Goal: Task Accomplishment & Management: Complete application form

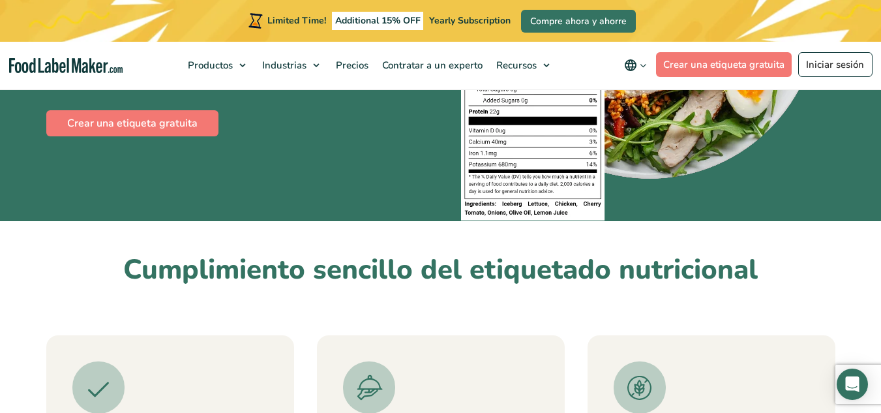
scroll to position [126, 0]
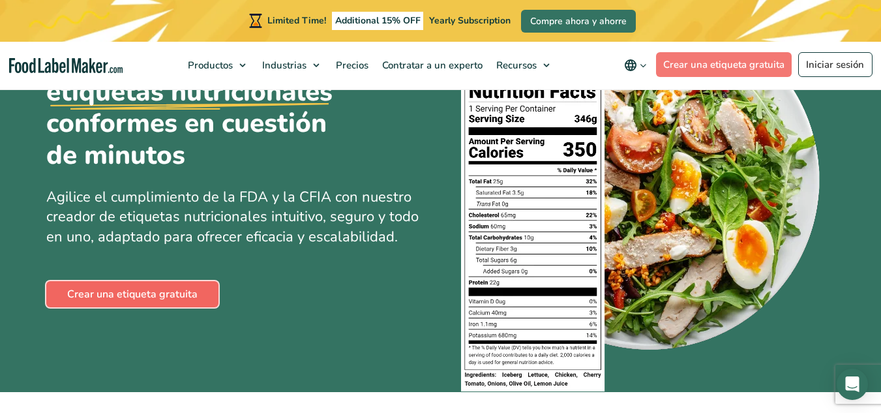
click at [172, 294] on link "Crear una etiqueta gratuita" at bounding box center [132, 294] width 172 height 26
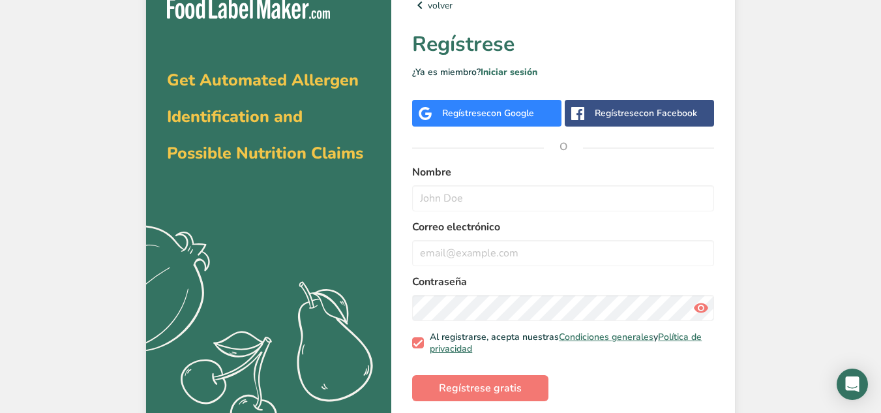
scroll to position [29, 0]
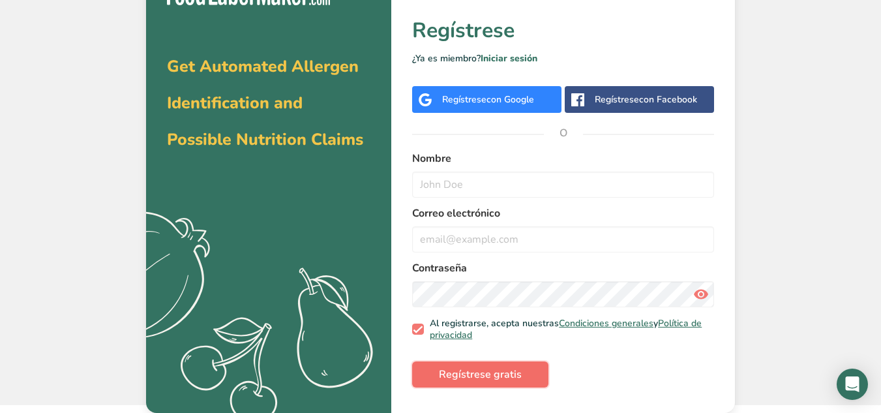
click at [502, 375] on span "Regístrese gratis" at bounding box center [480, 375] width 83 height 16
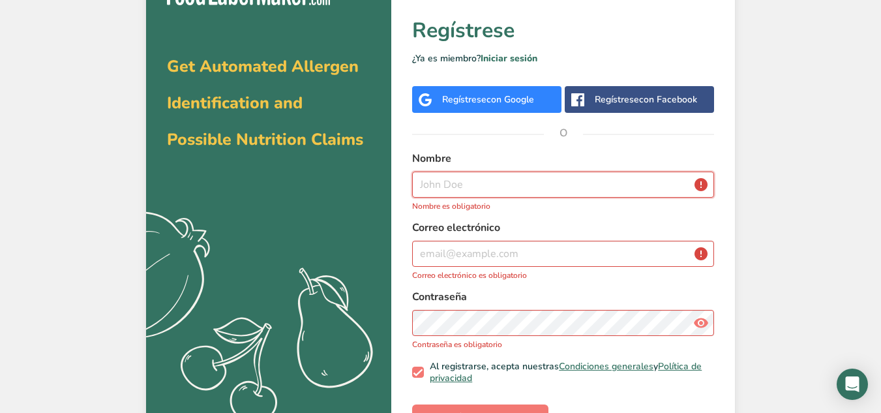
click at [467, 187] on input "text" at bounding box center [563, 185] width 302 height 26
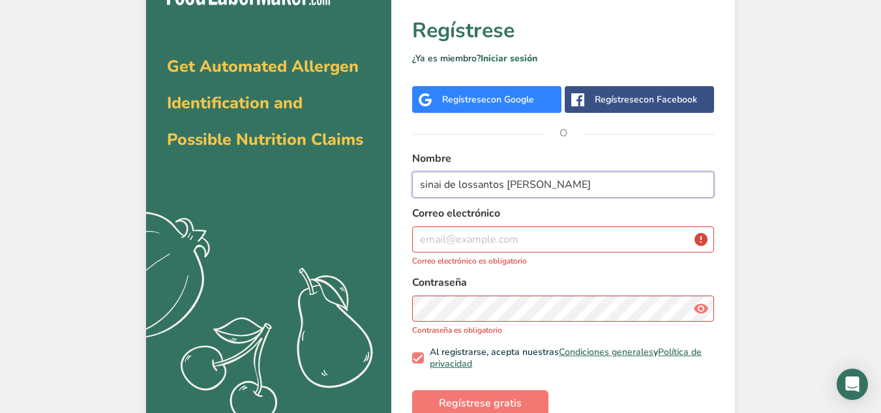
click at [470, 186] on input "sinai de lossantos [PERSON_NAME]" at bounding box center [563, 185] width 302 height 26
type input "sinai de los [PERSON_NAME]"
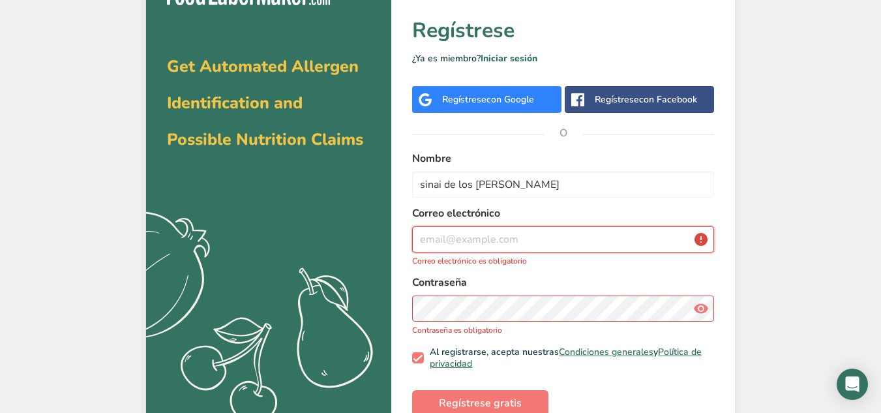
click at [470, 240] on input "email" at bounding box center [563, 239] width 302 height 26
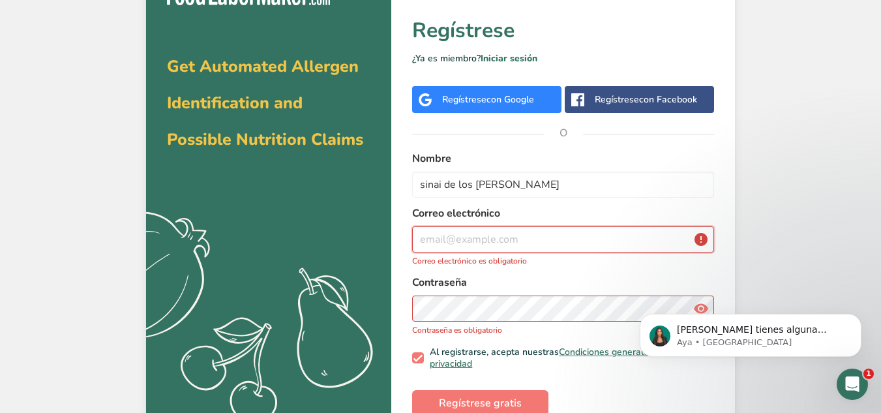
scroll to position [0, 0]
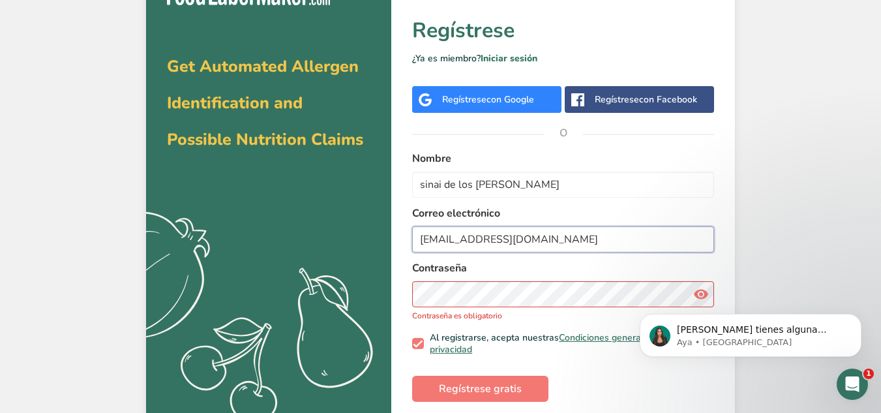
type input "[EMAIL_ADDRESS][DOMAIN_NAME]"
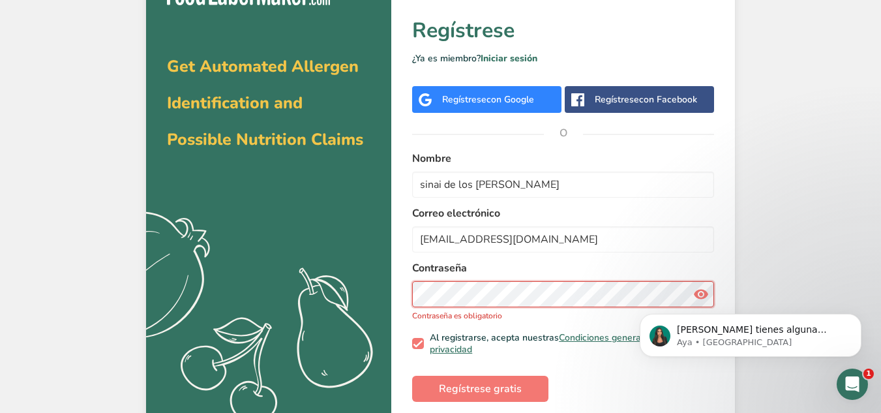
click at [458, 281] on div "Contraseña Contraseña es obligatorio" at bounding box center [563, 290] width 302 height 61
click at [702, 294] on body "[PERSON_NAME] tienes alguna pregunta no dudes en consultarnos. ¡Estamos aquí pa…" at bounding box center [751, 332] width 251 height 81
click at [699, 297] on body "[PERSON_NAME] tienes alguna pregunta no dudes en consultarnos. ¡Estamos aquí pa…" at bounding box center [751, 332] width 251 height 81
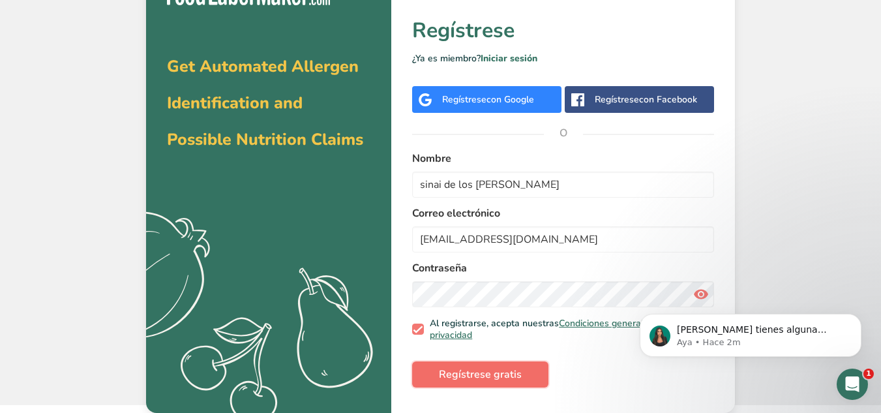
click at [509, 379] on span "Regístrese gratis" at bounding box center [480, 375] width 83 height 16
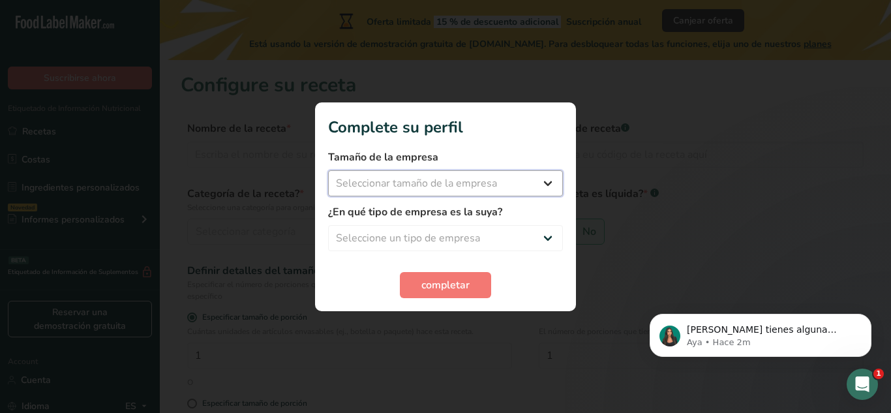
click at [547, 182] on select "Seleccionar tamaño de la empresa Menos de 10 empleados De 10 a 50 empleados De …" at bounding box center [445, 183] width 235 height 26
select select "1"
click at [328, 170] on select "Seleccionar tamaño de la empresa Menos de 10 empleados De 10 a 50 empleados De …" at bounding box center [445, 183] width 235 height 26
click at [551, 236] on select "Seleccione un tipo de empresa Fabricante de alimentos envasados Restaurante y c…" at bounding box center [445, 238] width 235 height 26
select select "1"
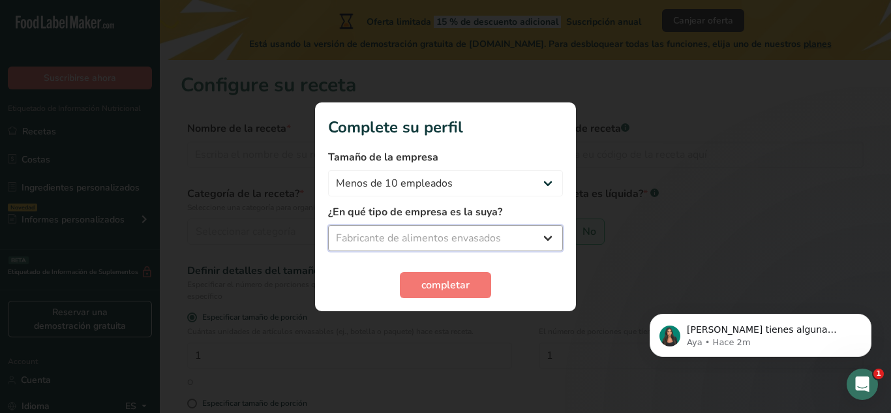
click at [328, 225] on select "Seleccione un tipo de empresa Fabricante de alimentos envasados Restaurante y c…" at bounding box center [445, 238] width 235 height 26
click at [445, 286] on span "completar" at bounding box center [445, 285] width 48 height 16
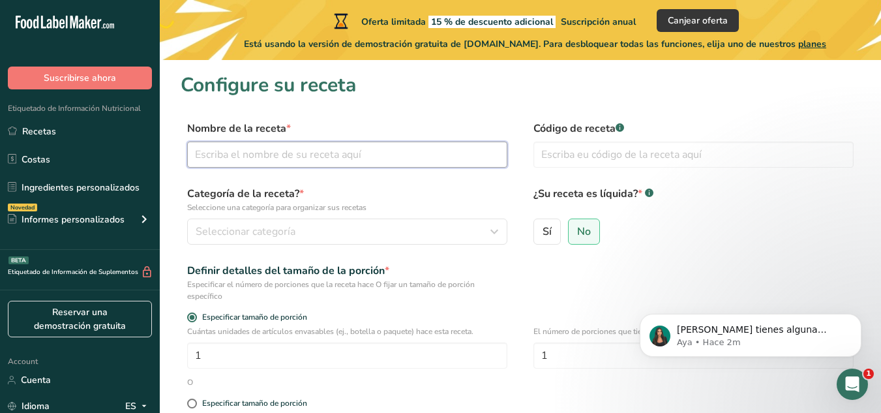
click at [343, 161] on input "text" at bounding box center [347, 155] width 320 height 26
click at [288, 160] on input "text" at bounding box center [347, 155] width 320 height 26
type input "a"
type input "g"
click at [220, 152] on input "[PERSON_NAME]" at bounding box center [347, 155] width 320 height 26
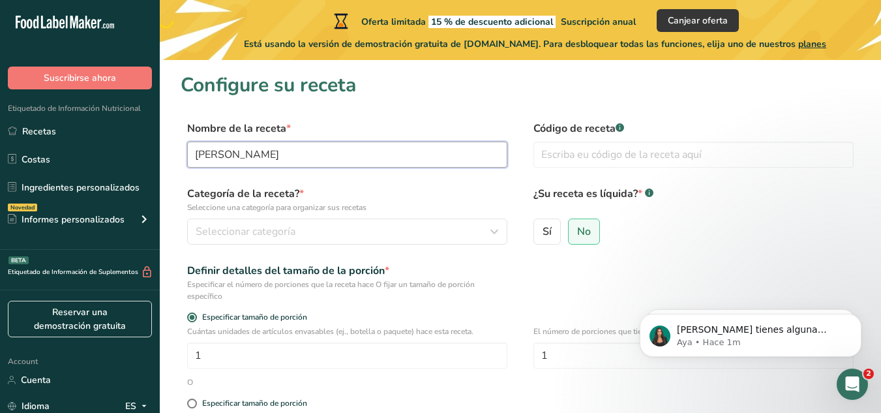
drag, startPoint x: 227, startPoint y: 155, endPoint x: 185, endPoint y: 156, distance: 42.4
click at [185, 156] on div "Nombre de la receta * Gelato Vainilla Código de receta .a-a{fill:#347362;}.b-a{…" at bounding box center [521, 148] width 680 height 55
type input "[PERSON_NAME]"
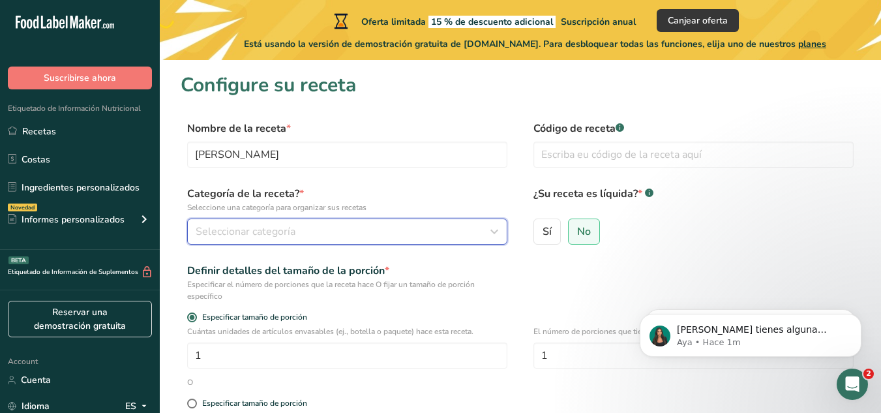
click at [497, 229] on icon "button" at bounding box center [495, 231] width 16 height 23
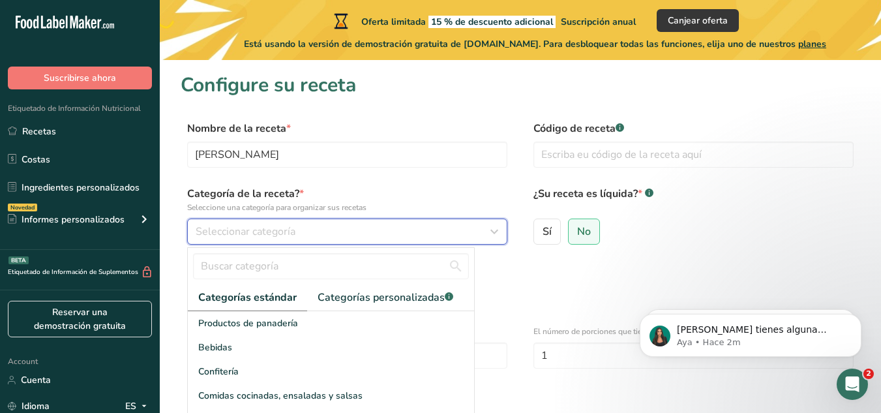
click at [495, 230] on icon "button" at bounding box center [495, 231] width 16 height 23
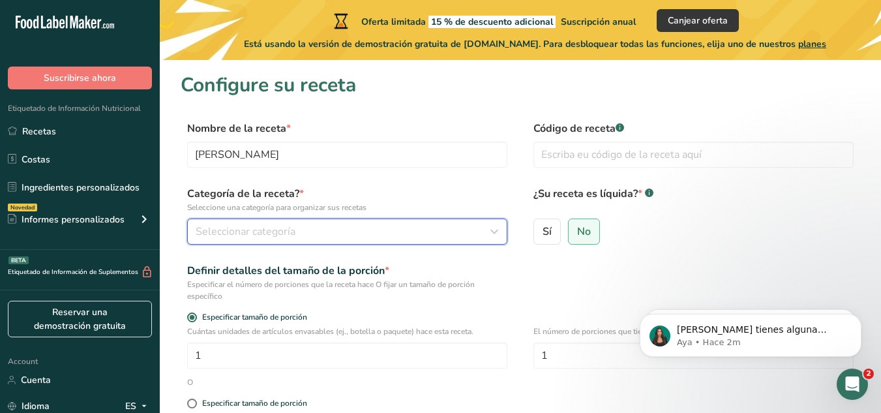
click at [494, 234] on icon "button" at bounding box center [495, 231] width 16 height 23
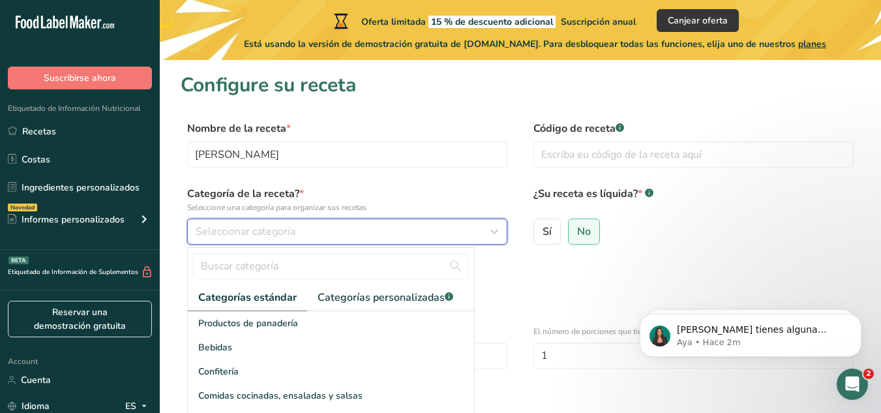
click at [495, 232] on icon "button" at bounding box center [495, 231] width 16 height 23
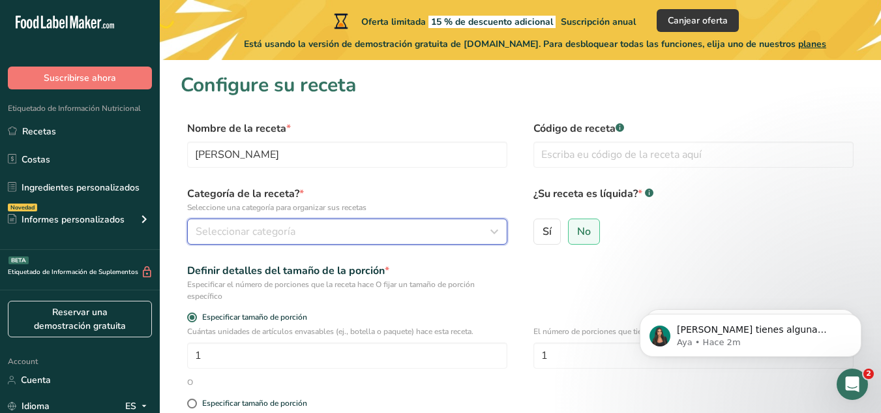
click at [495, 232] on icon "button" at bounding box center [495, 231] width 16 height 23
click at [495, 231] on icon "button" at bounding box center [495, 231] width 16 height 23
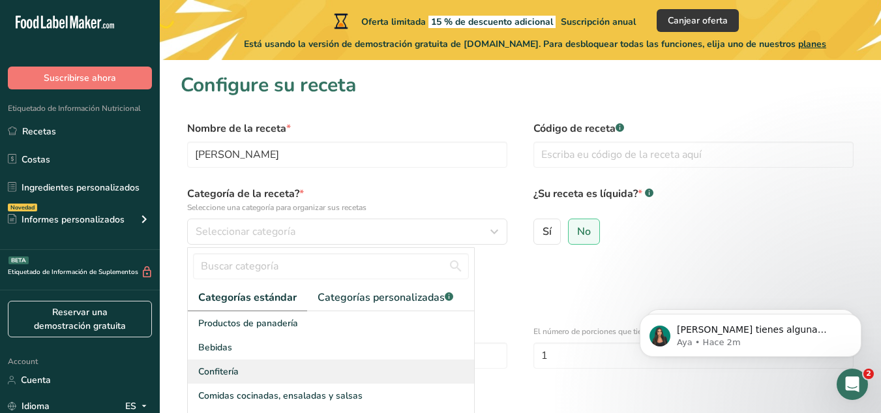
click at [241, 373] on div "Confitería" at bounding box center [331, 372] width 286 height 24
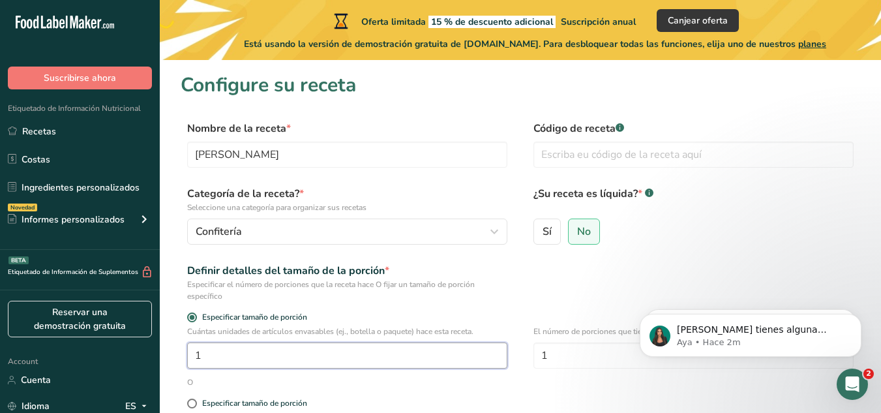
click at [279, 351] on input "1" at bounding box center [347, 356] width 320 height 26
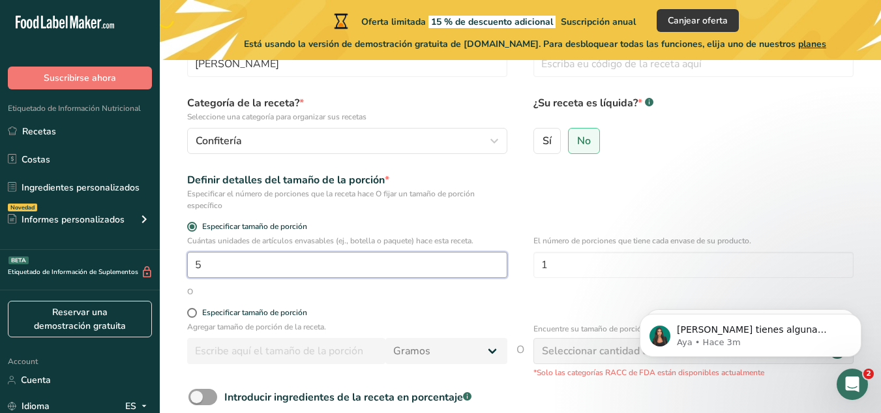
scroll to position [95, 0]
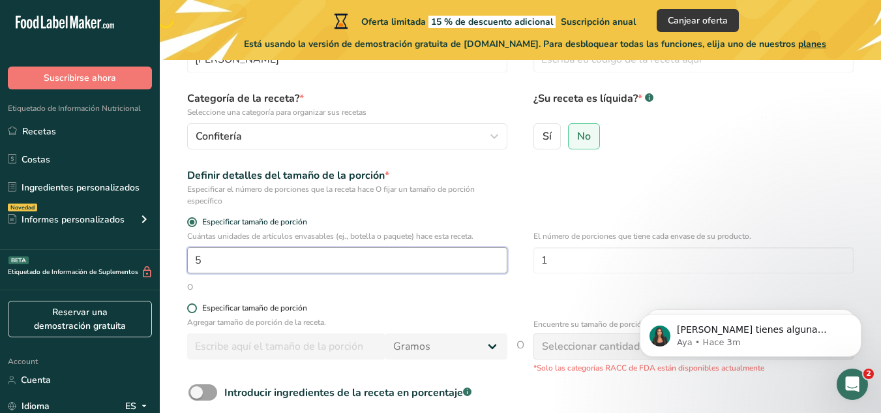
type input "5"
click at [196, 307] on span at bounding box center [192, 308] width 10 height 10
click at [196, 307] on input "Especificar tamaño de porción" at bounding box center [191, 308] width 8 height 8
radio input "true"
radio input "false"
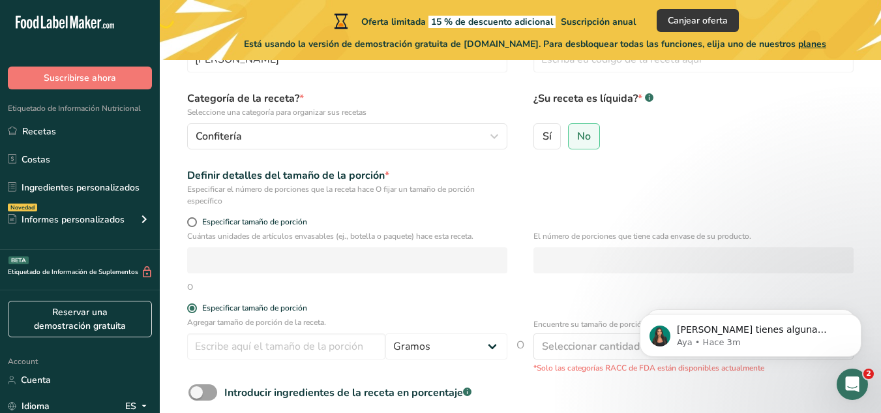
click at [229, 324] on p "Agregar tamaño de porción de la receta." at bounding box center [347, 322] width 320 height 12
click at [194, 224] on span at bounding box center [192, 222] width 10 height 10
click at [194, 224] on input "Especificar tamaño de porción" at bounding box center [191, 222] width 8 height 8
radio input "true"
radio input "false"
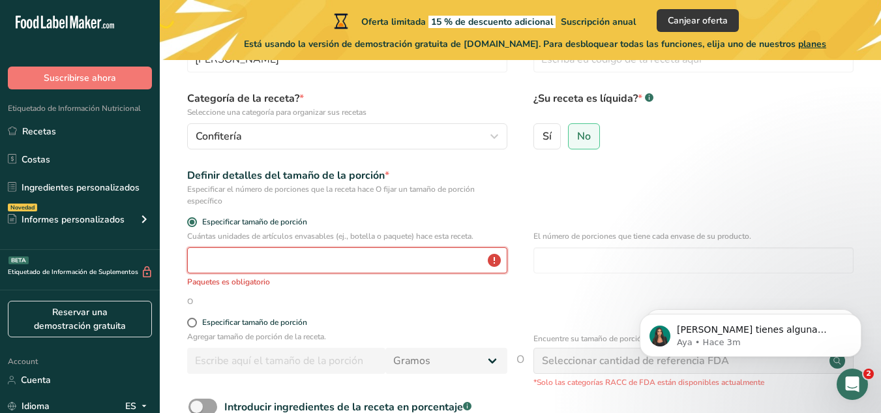
click at [225, 260] on input "number" at bounding box center [347, 260] width 320 height 26
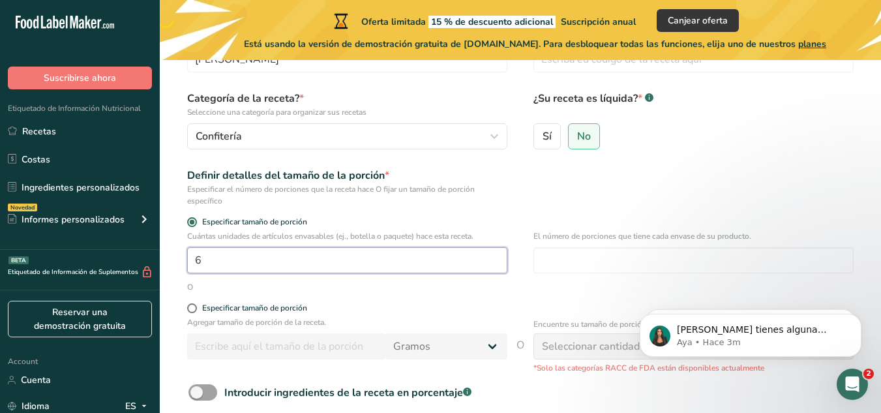
type input "1"
drag, startPoint x: 253, startPoint y: 262, endPoint x: 180, endPoint y: 261, distance: 72.4
click at [180, 261] on section "Configure su receta Nombre de la receta * Helado Vainilla Código de receta .a-a…" at bounding box center [521, 230] width 722 height 530
type input "1"
type input "5"
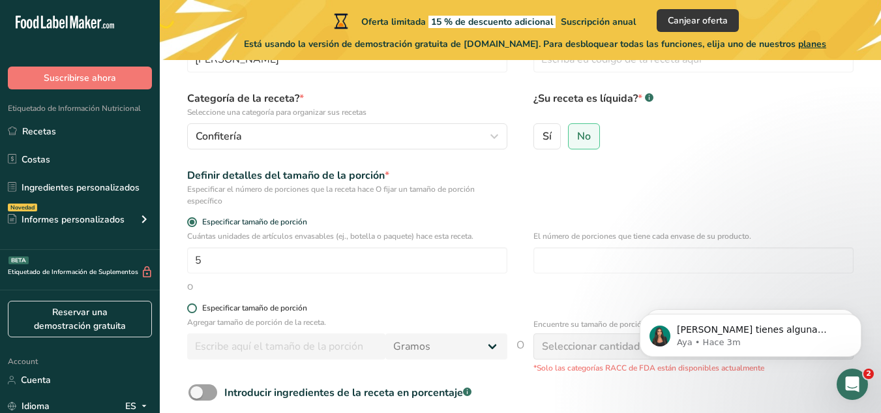
click at [194, 307] on span at bounding box center [192, 308] width 10 height 10
click at [194, 307] on input "Especificar tamaño de porción" at bounding box center [191, 308] width 8 height 8
radio input "true"
radio input "false"
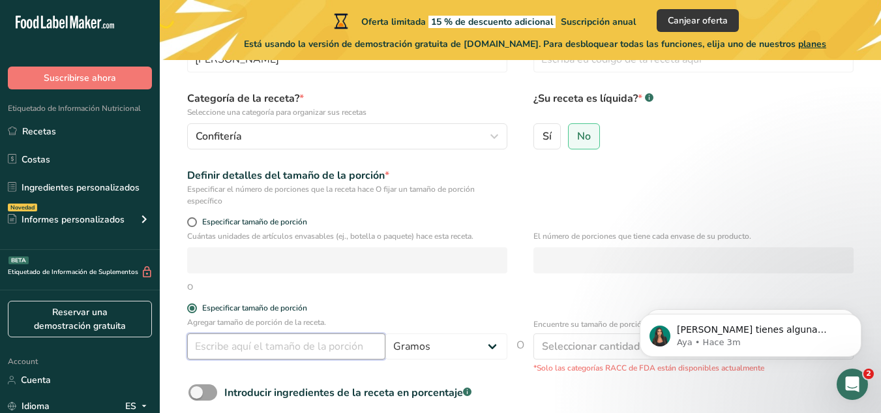
click at [226, 341] on input "number" at bounding box center [286, 346] width 198 height 26
type input "177.441"
click at [499, 342] on select "Gramos kg mg mcg libras onza [GEOGRAPHIC_DATA] mL onza líquida [GEOGRAPHIC_DATA…" at bounding box center [447, 346] width 122 height 26
select select "17"
click at [386, 333] on select "Gramos kg mg mcg libras onza [GEOGRAPHIC_DATA] mL onza líquida [GEOGRAPHIC_DATA…" at bounding box center [447, 346] width 122 height 26
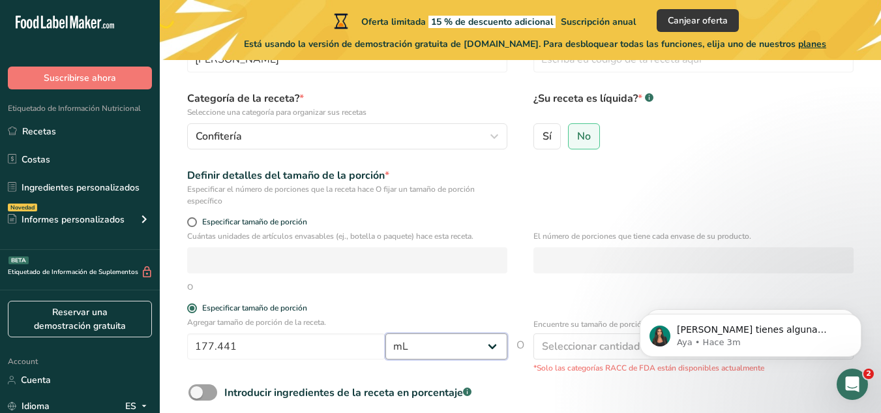
select select "22"
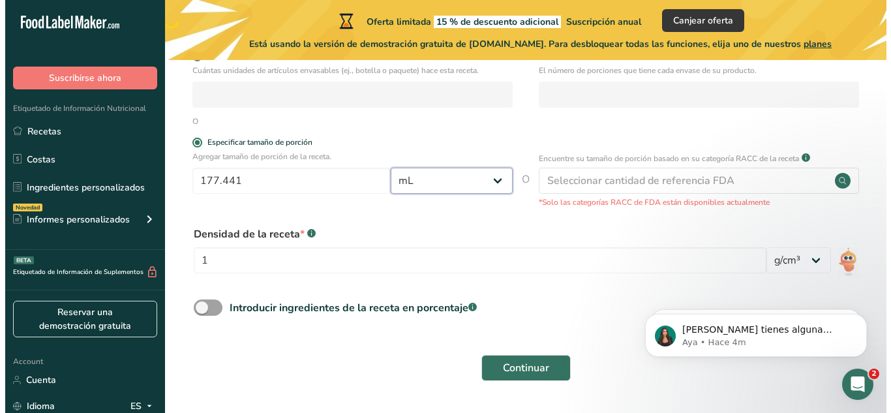
scroll to position [263, 0]
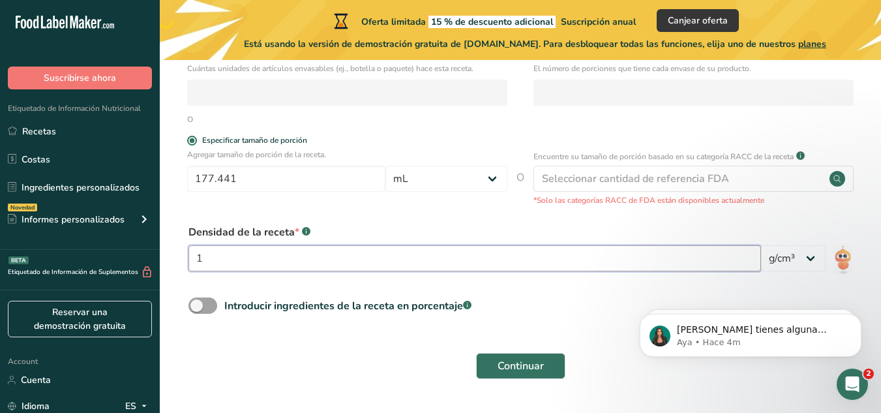
click at [433, 247] on input "1" at bounding box center [475, 258] width 573 height 26
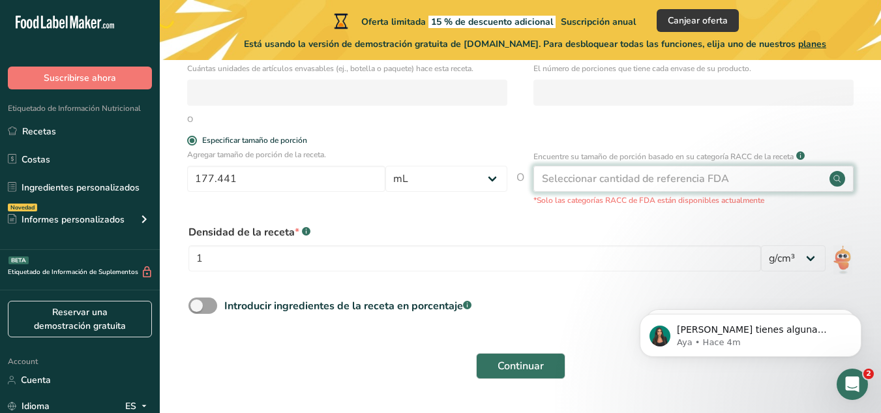
click at [836, 175] on circle at bounding box center [838, 179] width 16 height 16
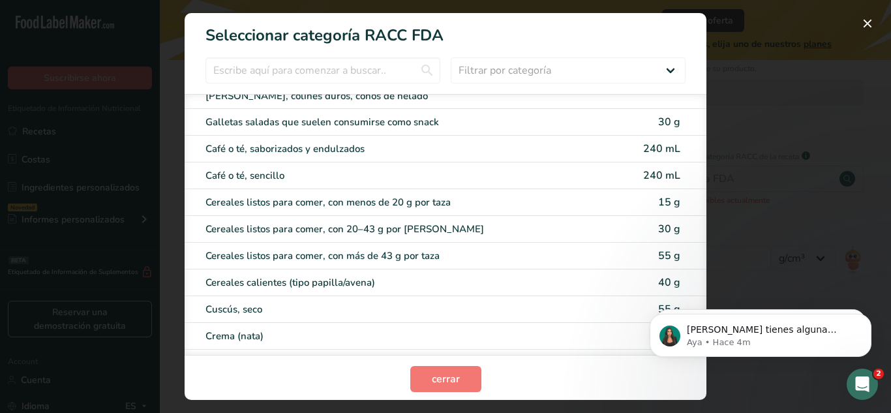
scroll to position [0, 0]
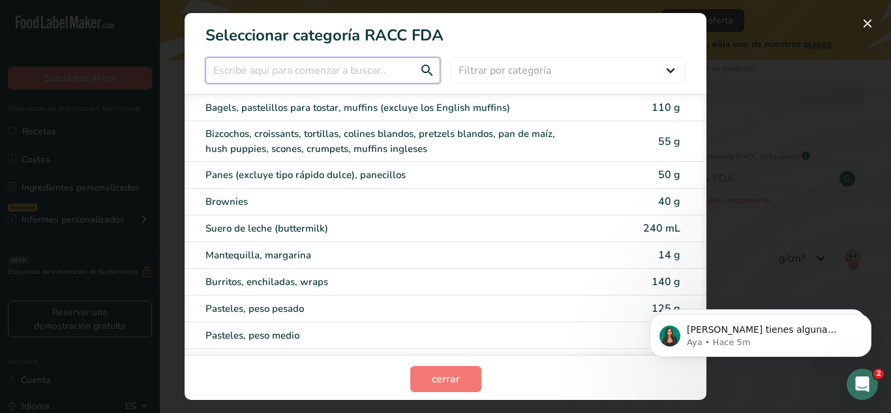
click at [368, 70] on input "RACC Category Selection Modal" at bounding box center [323, 70] width 235 height 26
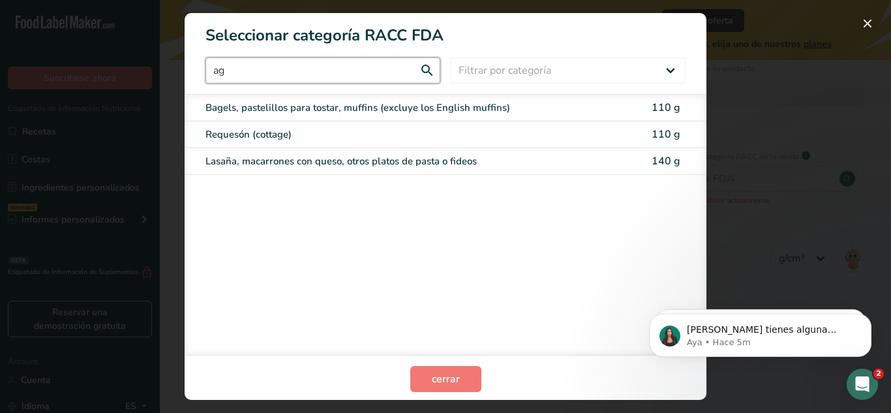
type input "a"
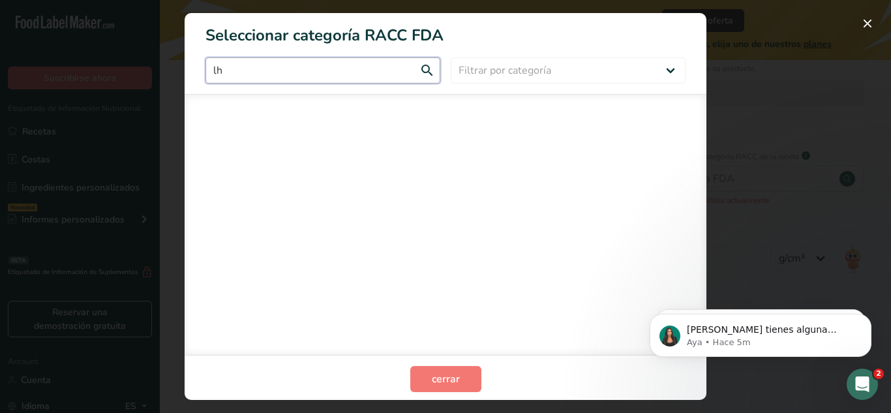
type input "l"
type input "helados"
drag, startPoint x: 368, startPoint y: 70, endPoint x: 206, endPoint y: 63, distance: 162.0
click at [206, 63] on input "helados" at bounding box center [323, 70] width 235 height 26
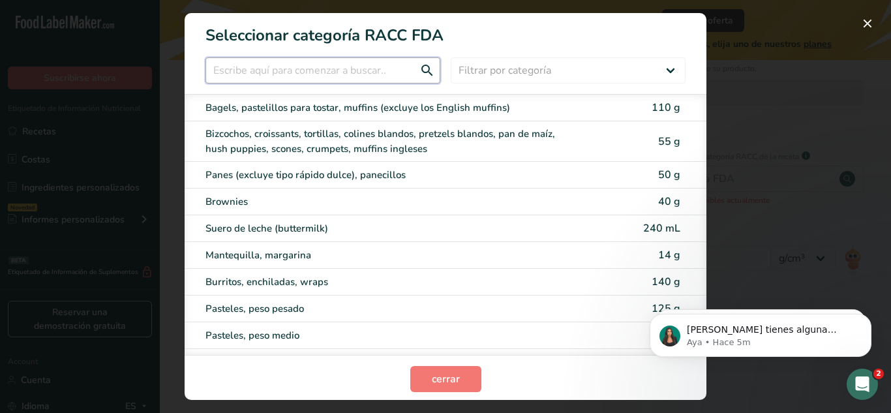
click at [206, 63] on input "RACC Category Selection Modal" at bounding box center [323, 70] width 235 height 26
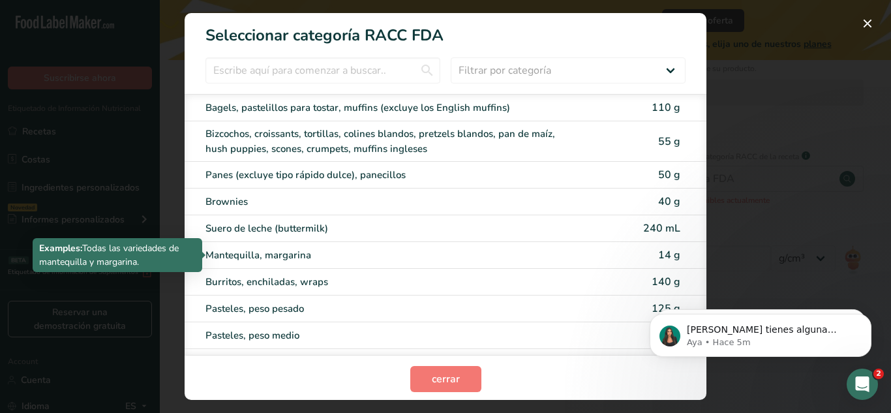
drag, startPoint x: 414, startPoint y: 169, endPoint x: 636, endPoint y: 288, distance: 251.9
click at [636, 288] on div "Bagels, pastelillos para tostar, muffins (excluye los English muffins) 110 g Bi…" at bounding box center [446, 224] width 522 height 261
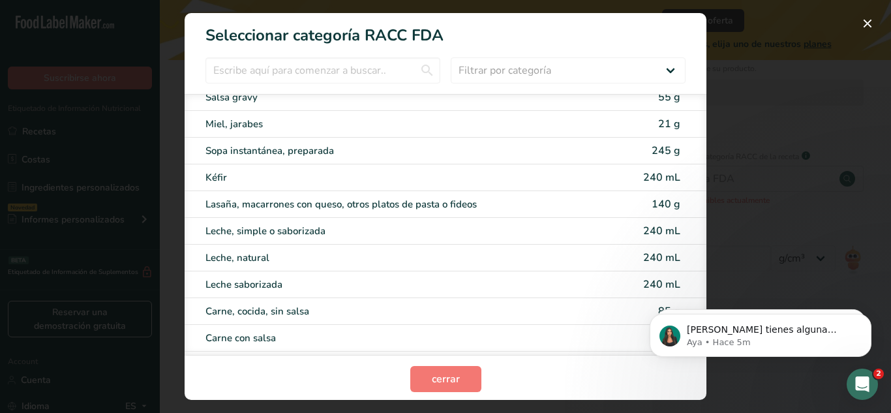
scroll to position [1539, 0]
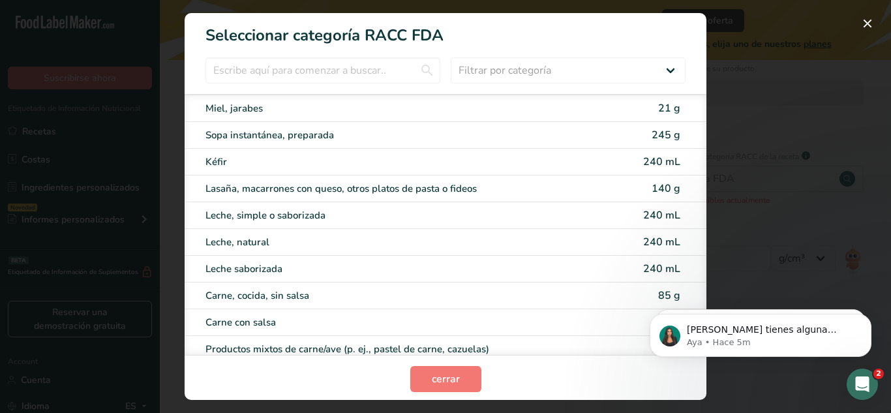
click at [643, 237] on span "240 mL" at bounding box center [661, 242] width 37 height 14
type input "240"
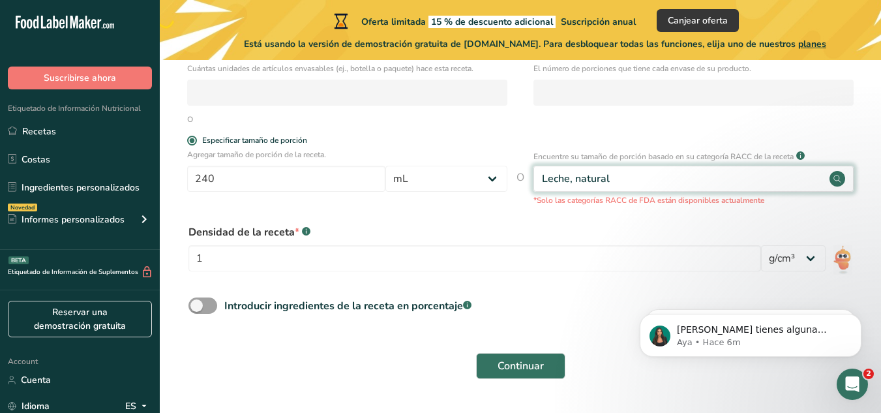
click at [837, 179] on circle at bounding box center [838, 179] width 16 height 16
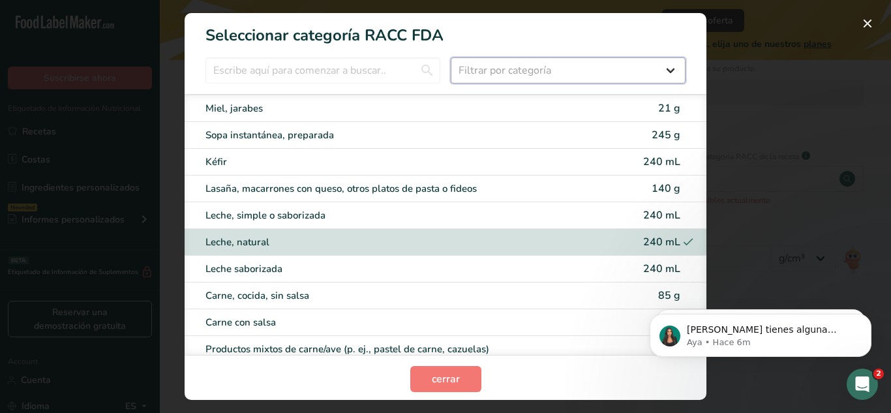
click at [662, 66] on select "Filtrar por categoría Todos Productos de panadería Bebidas Cereales y otros pro…" at bounding box center [568, 70] width 235 height 26
select select "9"
click at [451, 57] on select "Filtrar por categoría Todos Productos de panadería Bebidas Cereales y otros pro…" at bounding box center [568, 70] width 235 height 26
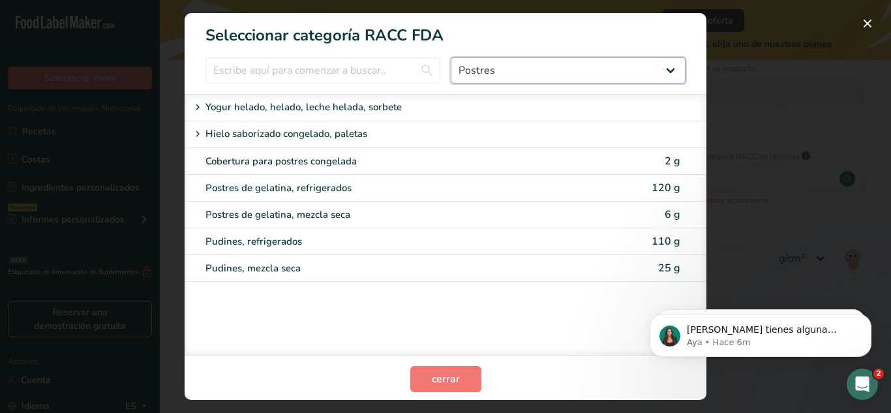
scroll to position [0, 0]
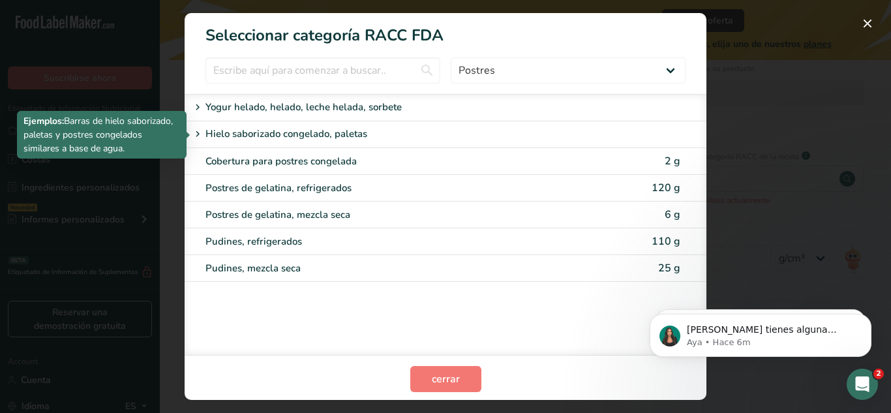
click at [367, 130] on div "Hielo saborizado congelado, paletas" at bounding box center [396, 135] width 412 height 16
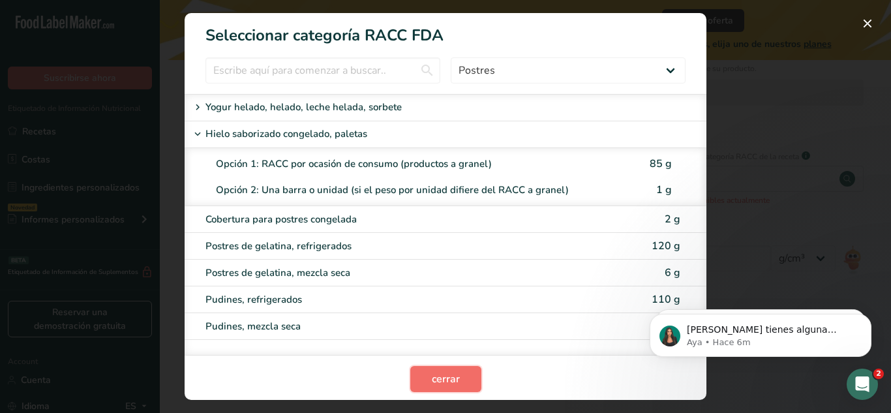
click at [444, 378] on span "cerrar" at bounding box center [446, 379] width 28 height 16
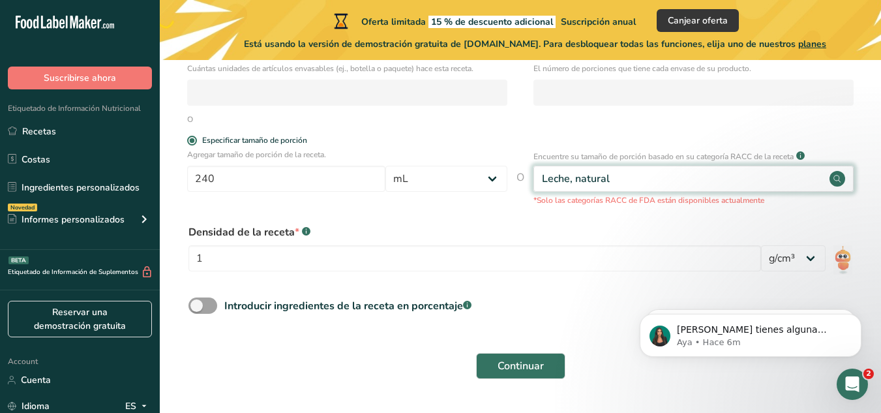
click at [831, 178] on circle at bounding box center [838, 179] width 16 height 16
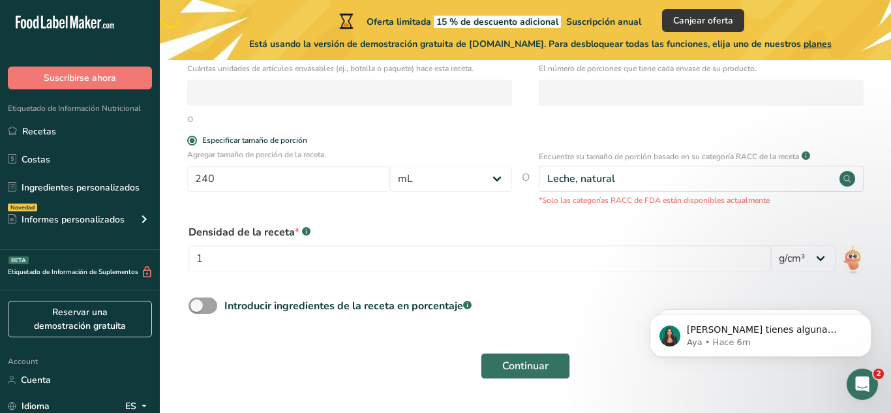
click at [832, 178] on div "RACC Category Selection Modal" at bounding box center [445, 206] width 891 height 413
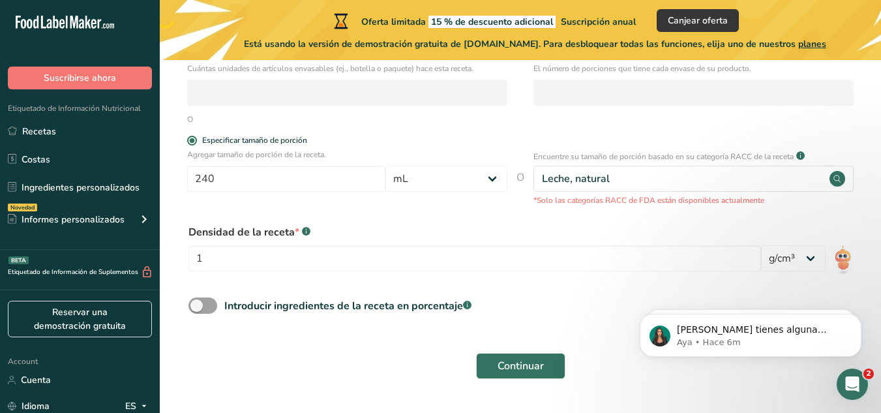
click at [832, 178] on circle at bounding box center [838, 179] width 16 height 16
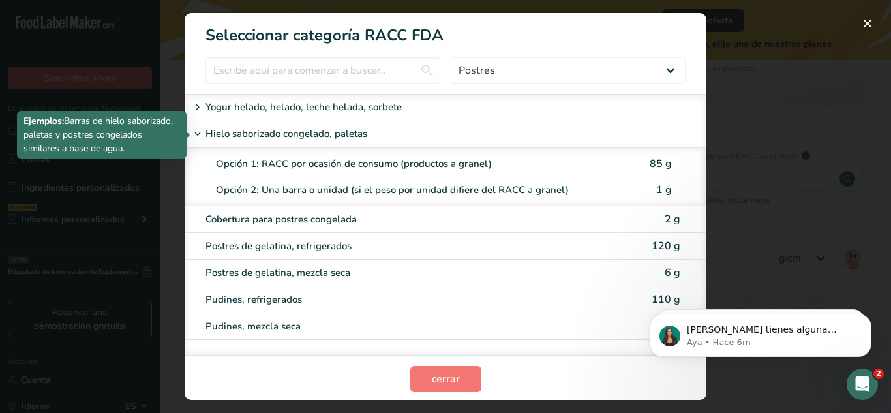
click at [344, 130] on p "Hielo saborizado congelado, paletas" at bounding box center [287, 135] width 162 height 16
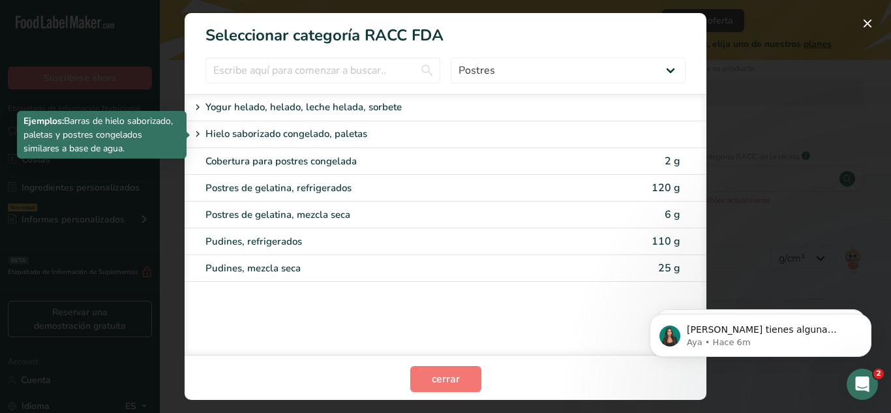
click at [335, 130] on p "Hielo saborizado congelado, paletas" at bounding box center [287, 135] width 162 height 16
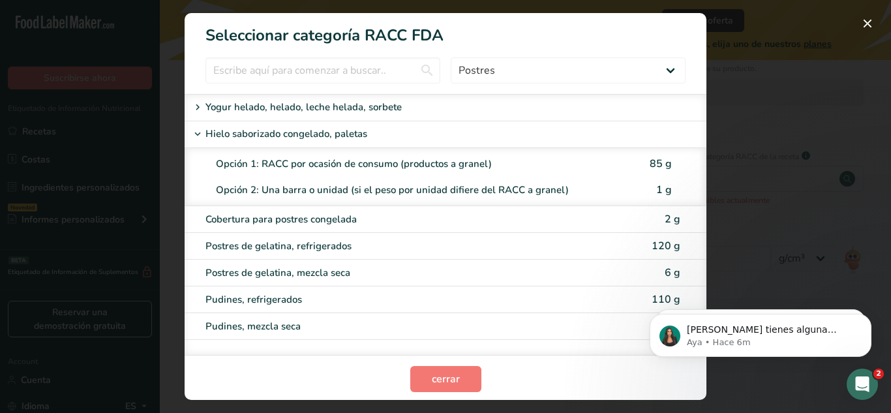
click at [346, 168] on div "Opción 1: RACC por ocasión de consumo (productos a granel)" at bounding box center [424, 164] width 417 height 15
type input "85"
select select "0"
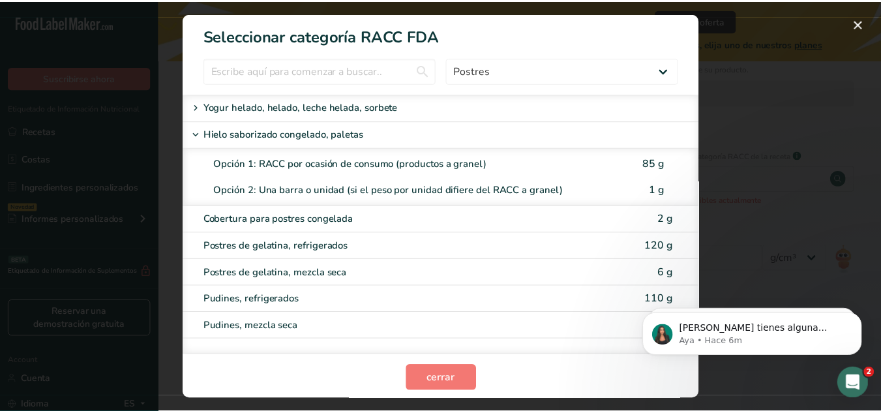
scroll to position [219, 0]
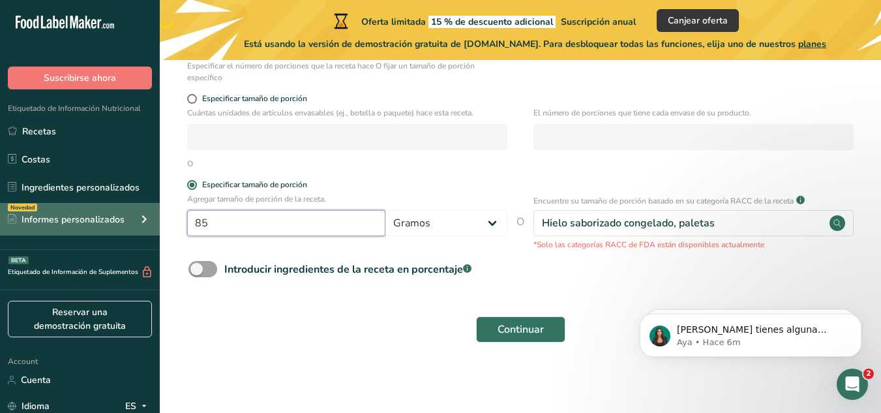
drag, startPoint x: 273, startPoint y: 218, endPoint x: 151, endPoint y: 226, distance: 122.3
click at [151, 226] on div ".a-20{fill:#fff;} Suscribirse ahora Etiquetado de Información Nutricional Recet…" at bounding box center [440, 97] width 881 height 632
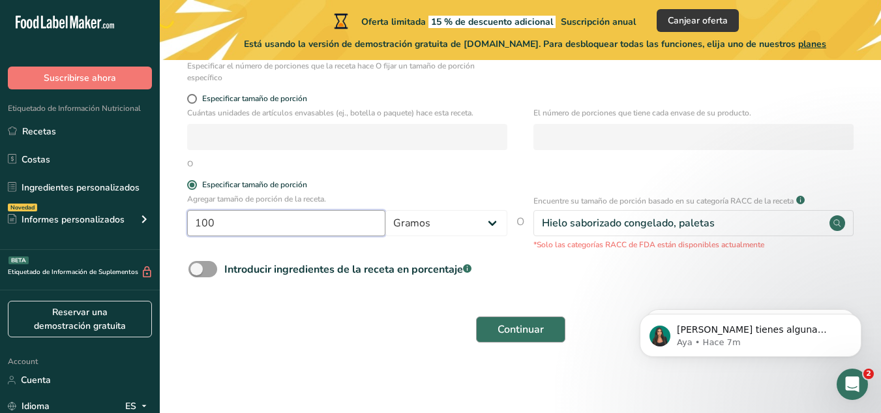
type input "100"
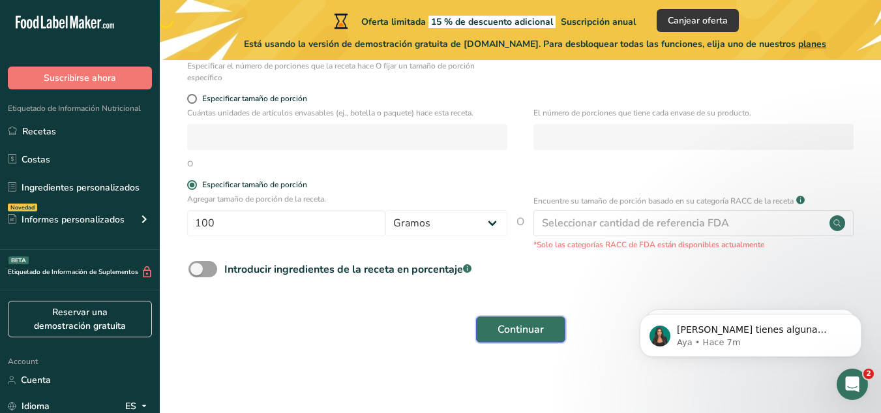
click at [519, 329] on span "Continuar" at bounding box center [521, 330] width 46 height 16
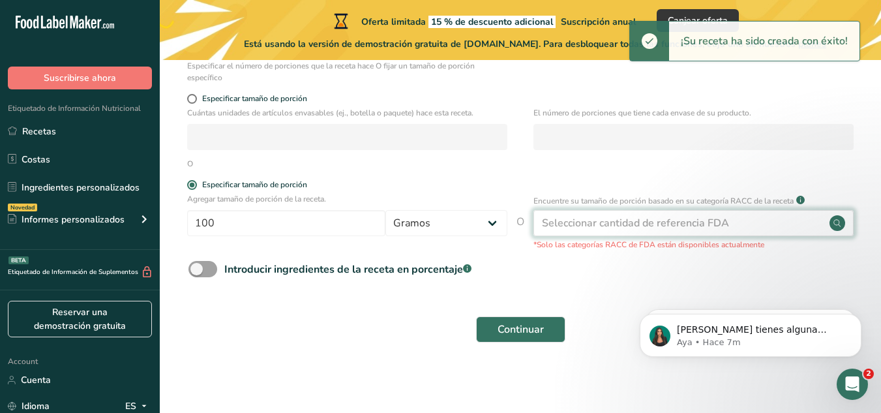
click at [835, 221] on circle at bounding box center [838, 223] width 16 height 16
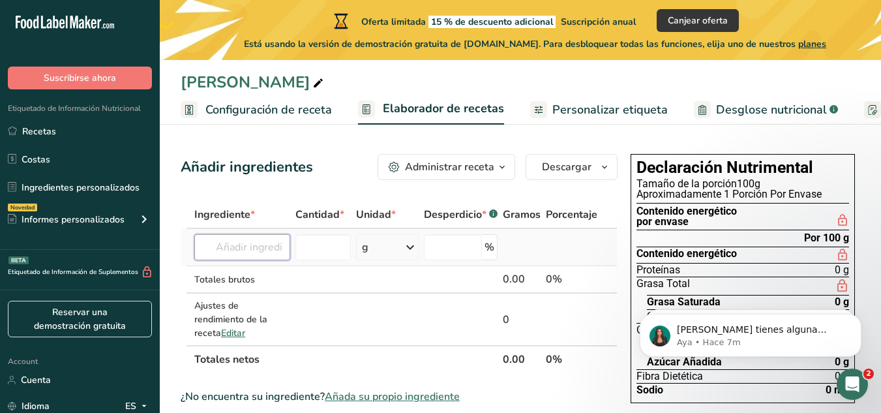
click at [272, 250] on input "text" at bounding box center [242, 247] width 96 height 26
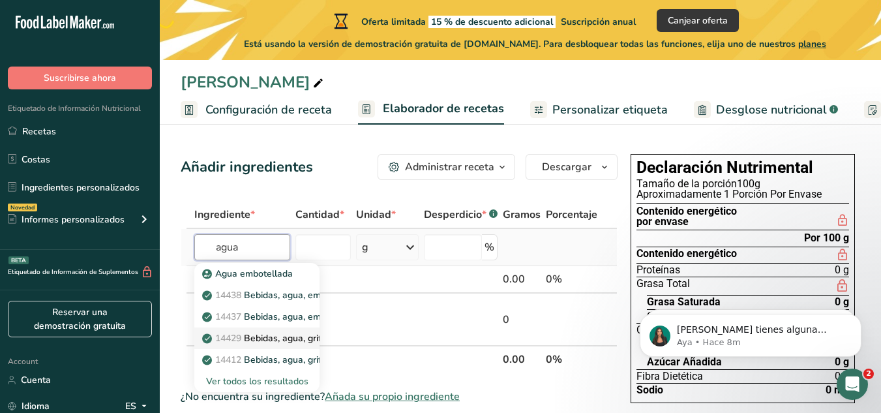
drag, startPoint x: 272, startPoint y: 250, endPoint x: 295, endPoint y: 341, distance: 93.5
click at [290, 260] on div "agua Agua embotellada 14438 Bebidas, agua, embotellada, sin gas, [PERSON_NAME] …" at bounding box center [242, 247] width 96 height 26
type input "agua"
click at [323, 253] on input "number" at bounding box center [323, 247] width 55 height 26
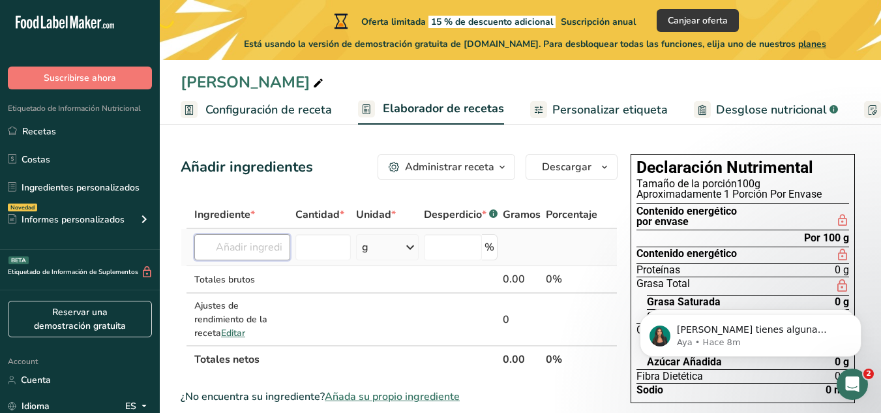
click at [260, 249] on input "text" at bounding box center [242, 247] width 96 height 26
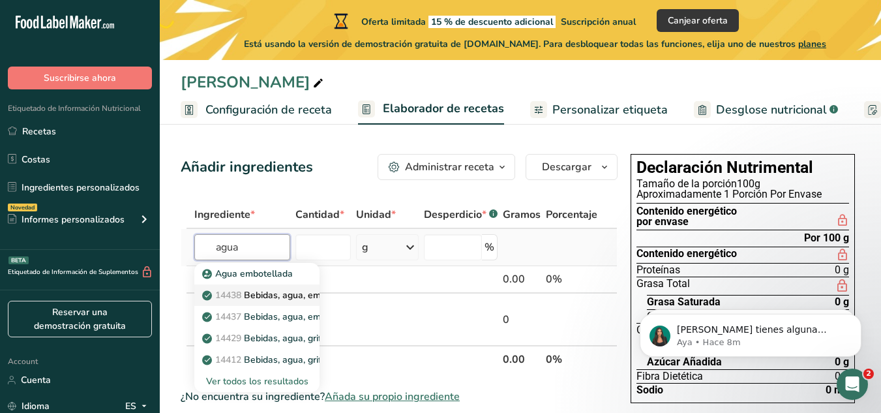
type input "agua"
click at [275, 296] on p "14438 Bebidas, agua, embotellada, sin gas, [PERSON_NAME]" at bounding box center [339, 295] width 268 height 14
type input "Beverages, water, bottled, non-carbonated, CRYSTAL GEYSER"
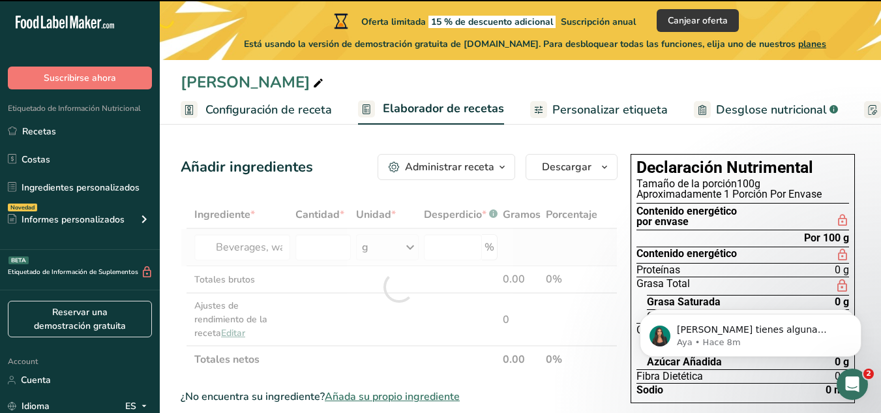
type input "0"
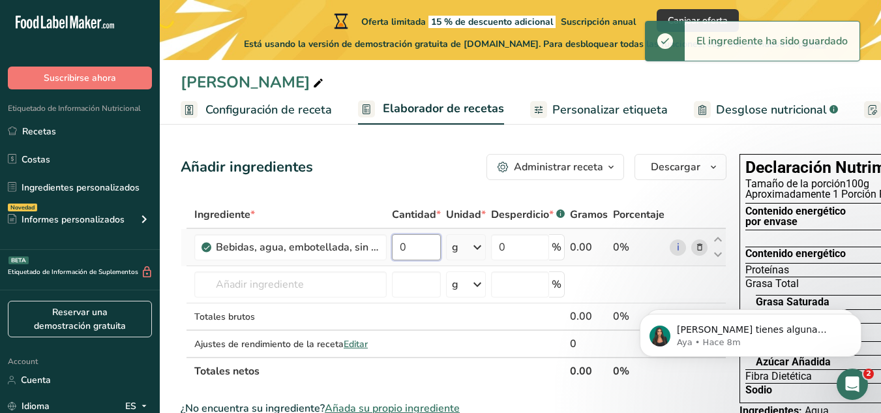
click at [427, 242] on input "0" at bounding box center [416, 247] width 49 height 26
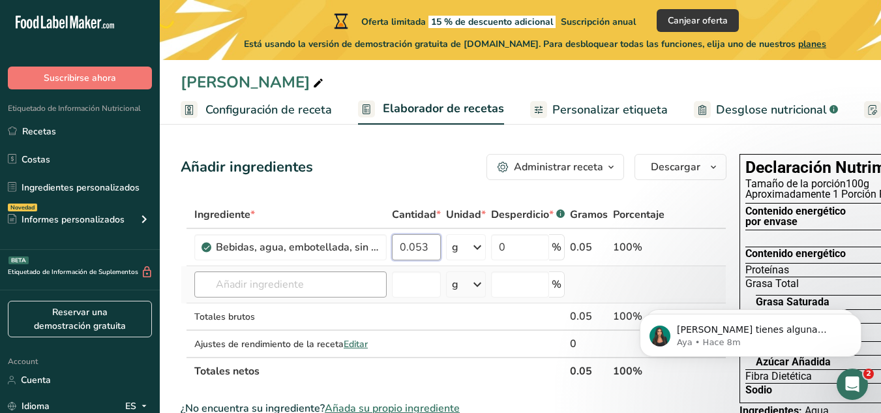
type input "0.053"
click at [345, 286] on div "Ingrediente * Cantidad * Unidad * Desperdicio * .a-a{fill:#347362;}.b-a{fill:#f…" at bounding box center [454, 293] width 546 height 184
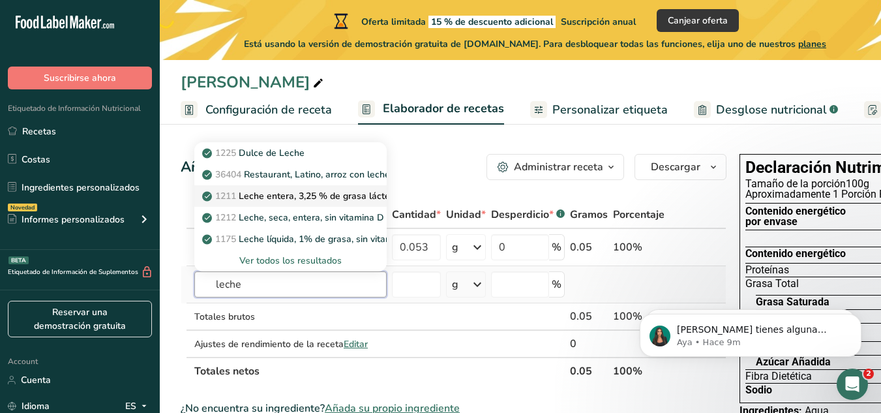
type input "leche"
click at [352, 198] on p "1211 Leche entera, 3,25 % de grasa láctea, sin vitamina A ni vitamina D añadidas" at bounding box center [381, 196] width 352 height 14
type input "Milk, whole, 3.25% milkfat, without added vitamin A and [MEDICAL_DATA]"
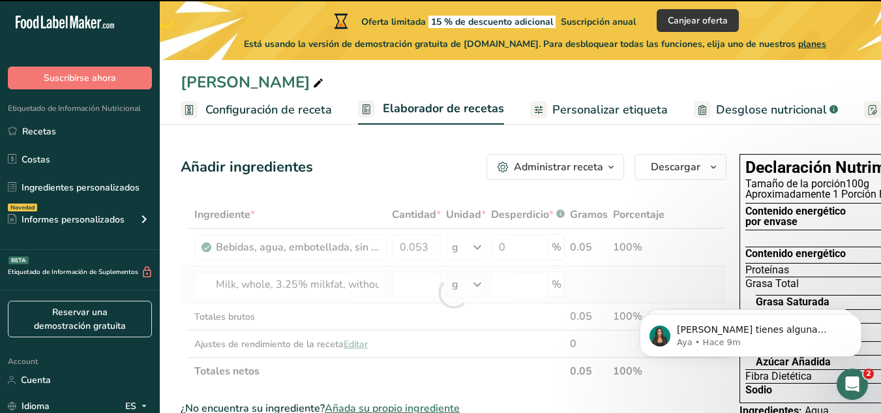
type input "0"
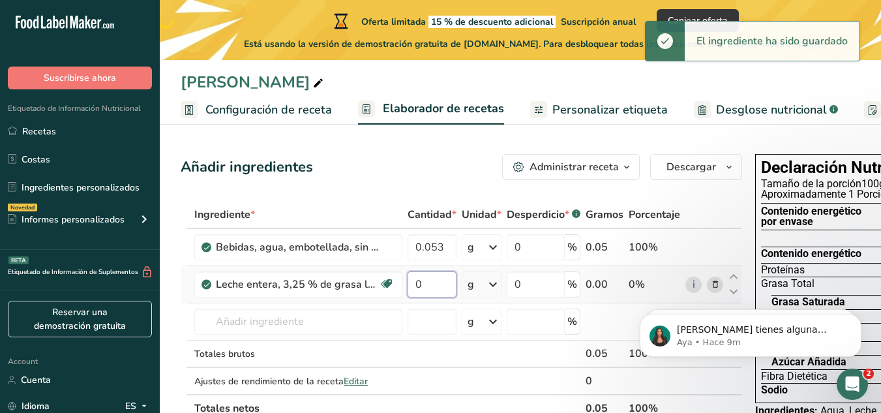
click at [423, 282] on input "0" at bounding box center [432, 284] width 49 height 26
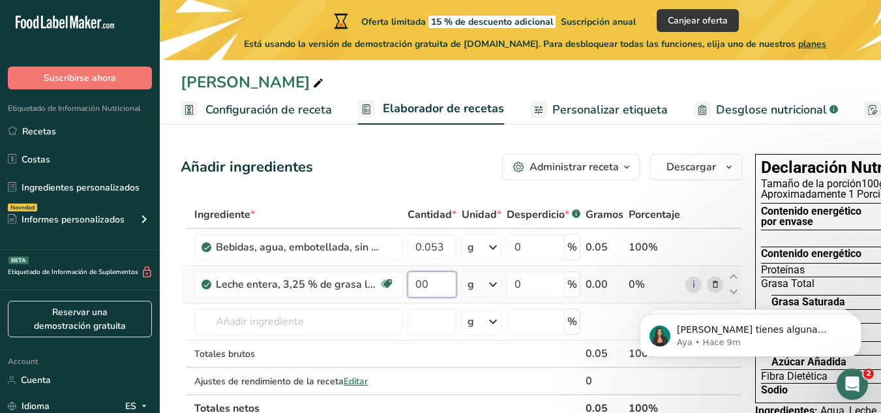
type input "4"
type input "0.4"
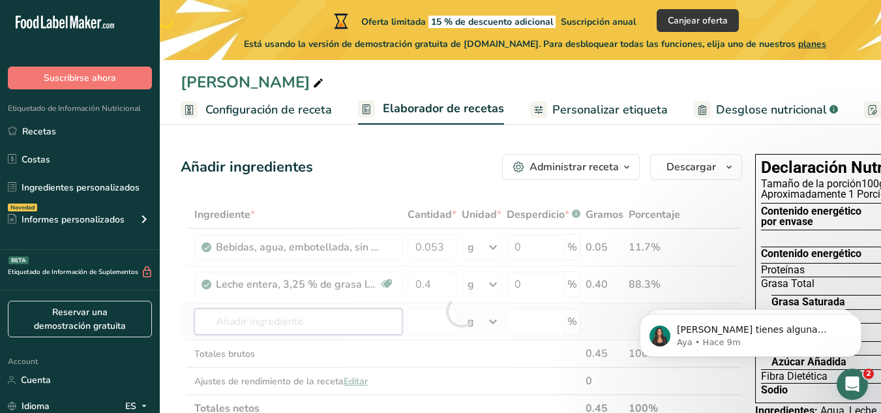
click at [328, 314] on div "Ingrediente * Cantidad * Unidad * Desperdicio * .a-a{fill:#347362;}.b-a{fill:#f…" at bounding box center [462, 311] width 562 height 221
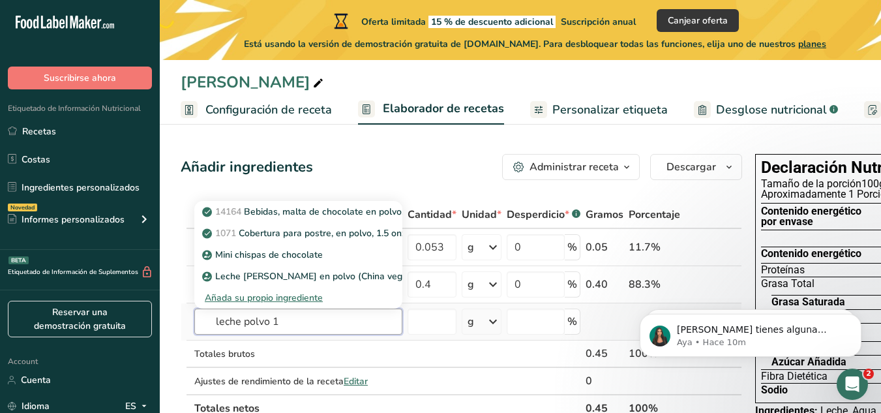
click at [295, 321] on input "leche polvo 1" at bounding box center [298, 322] width 208 height 26
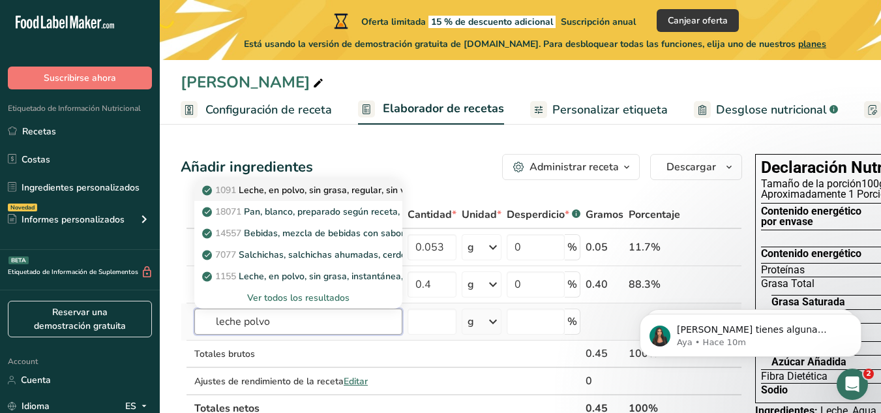
type input "leche polvo"
click at [317, 192] on p "1091 Leche, en polvo, sin grasa, regular, sin vitamina A ni vitamina D añadidas" at bounding box center [374, 190] width 338 height 14
type input "Milk, dry, nonfat, regular, without added vitamin A and [MEDICAL_DATA]"
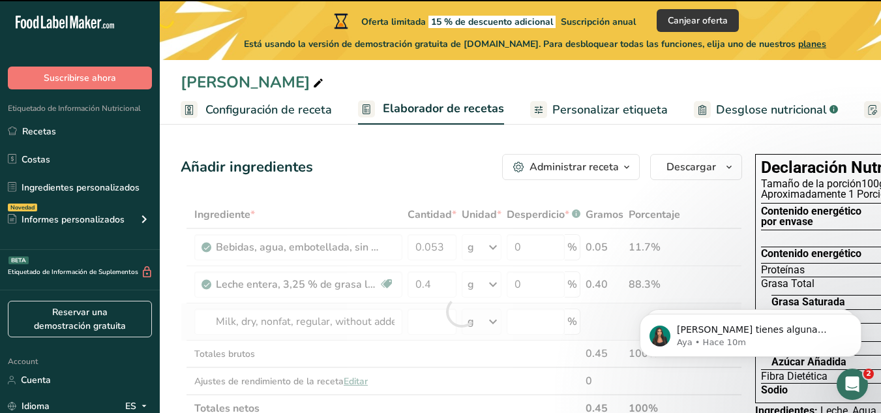
type input "0"
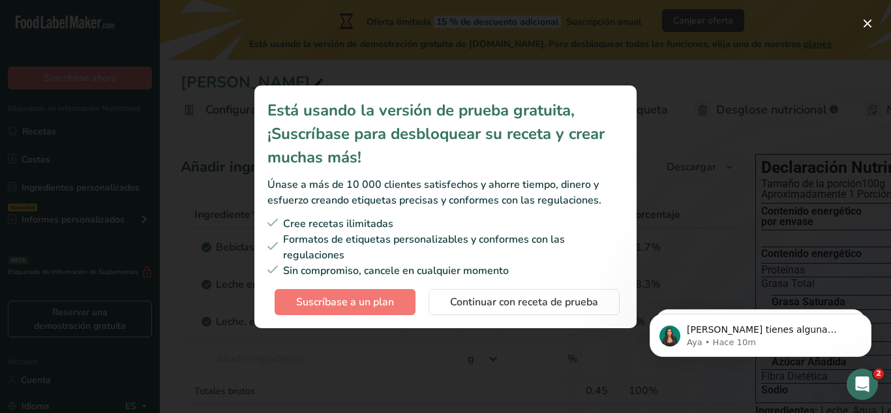
click at [317, 192] on div "Únase a más de 10 000 clientes satisfechos y ahorre tiempo, dinero y esfuerzo c…" at bounding box center [446, 192] width 356 height 31
click at [498, 296] on span "Continuar con receta de prueba" at bounding box center [524, 302] width 148 height 16
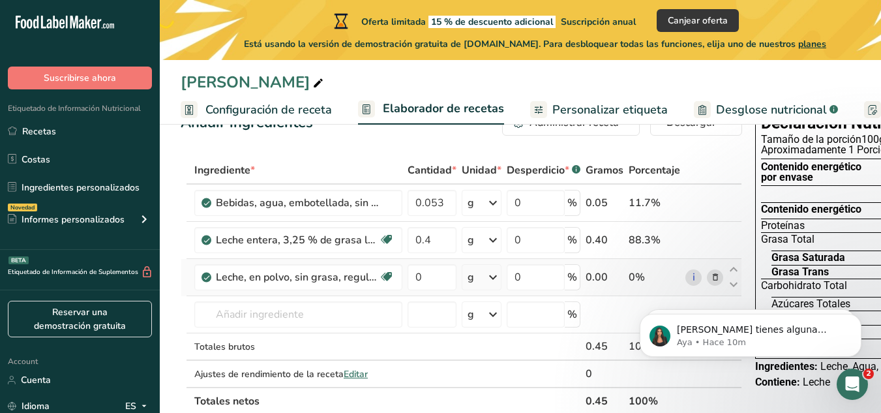
scroll to position [48, 0]
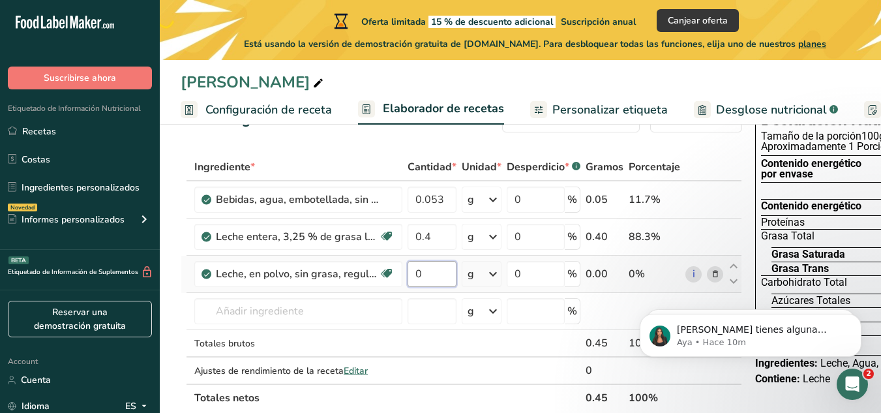
click at [423, 273] on input "0" at bounding box center [432, 274] width 49 height 26
type input "0.6"
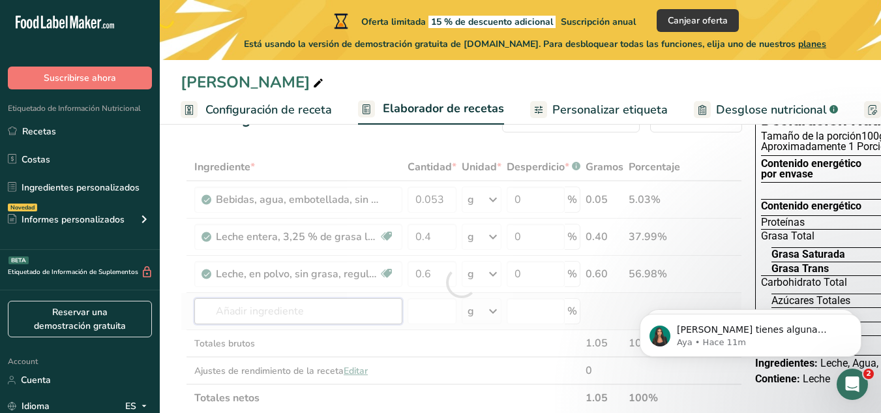
click at [279, 317] on div "Ingrediente * Cantidad * Unidad * Desperdicio * .a-a{fill:#347362;}.b-a{fill:#f…" at bounding box center [462, 282] width 562 height 258
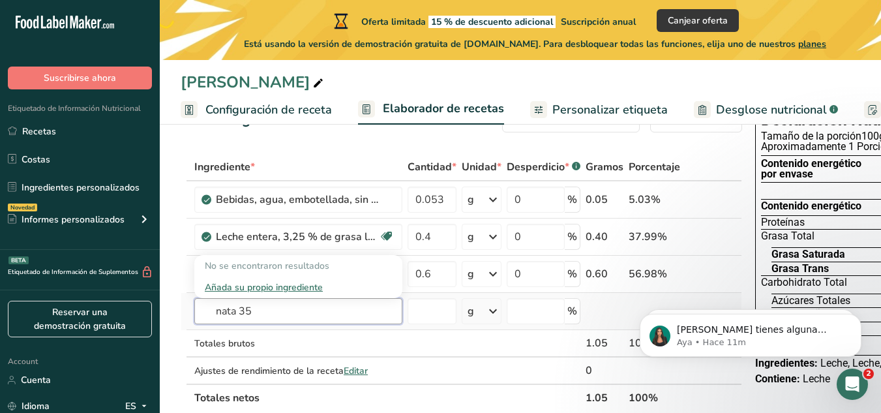
type input "nata 35"
click at [274, 291] on div "Añada su propio ingrediente" at bounding box center [298, 288] width 187 height 14
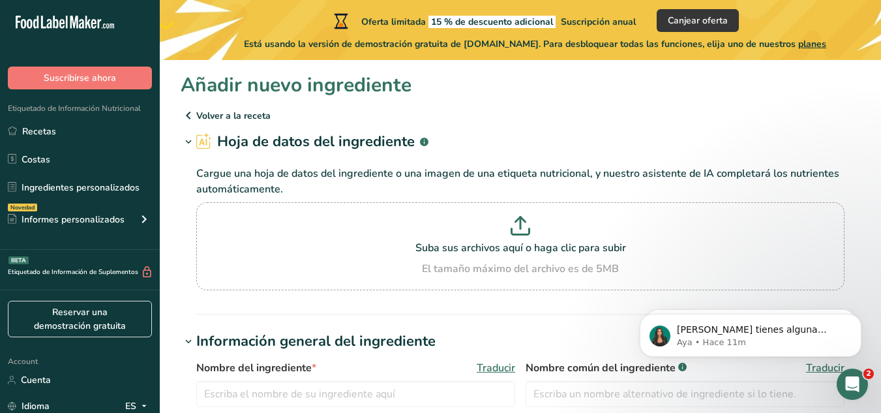
click at [298, 82] on h1 "Añadir nuevo ingrediente" at bounding box center [296, 84] width 231 height 29
click at [223, 115] on p "Volver a la receta" at bounding box center [521, 116] width 680 height 16
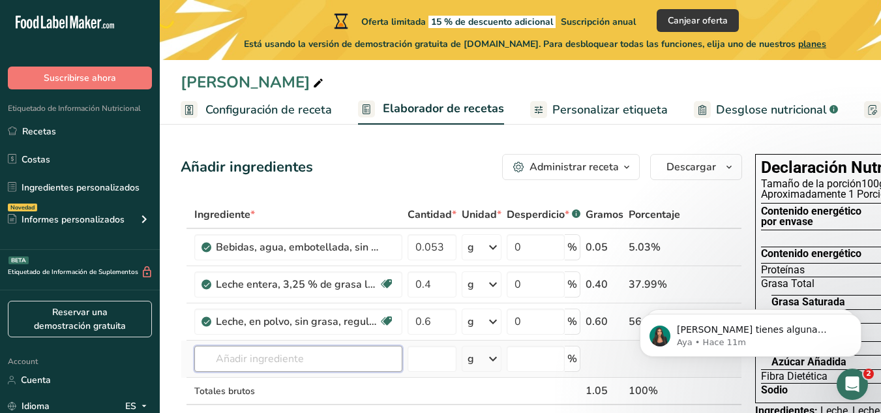
click at [306, 362] on input "text" at bounding box center [298, 359] width 208 height 26
type input "nata 35mg"
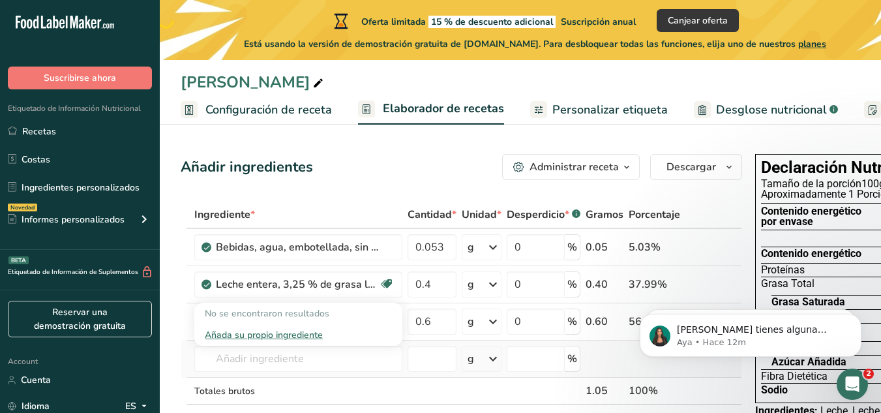
click at [304, 332] on div "Añada su propio ingrediente" at bounding box center [298, 335] width 187 height 14
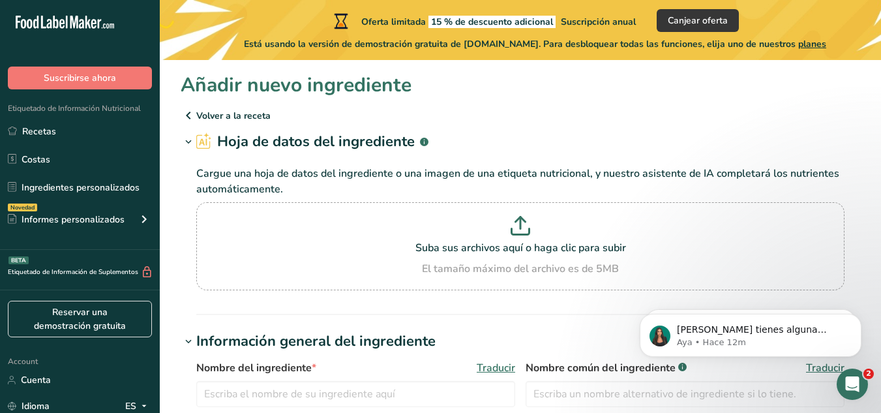
click at [218, 114] on p "Volver a la receta" at bounding box center [521, 116] width 680 height 16
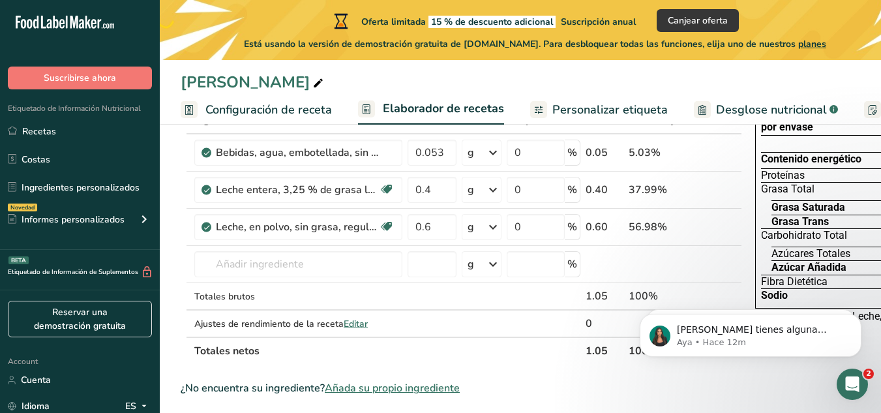
scroll to position [99, 0]
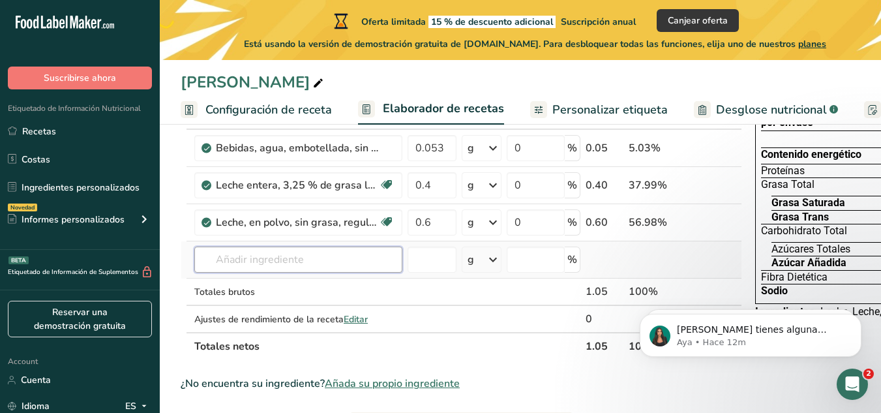
click at [293, 260] on input "text" at bounding box center [298, 260] width 208 height 26
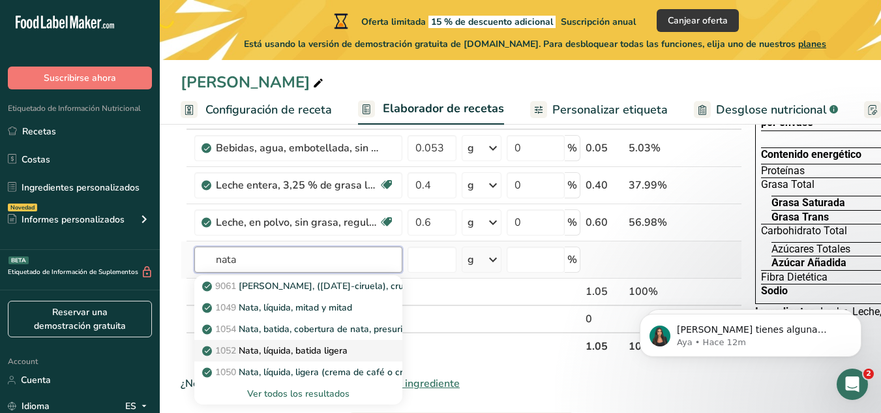
type input "nata"
click at [294, 343] on link "1052 Nata, líquida, batida ligera" at bounding box center [298, 351] width 208 height 22
type input "Cream, fluid, light whipping"
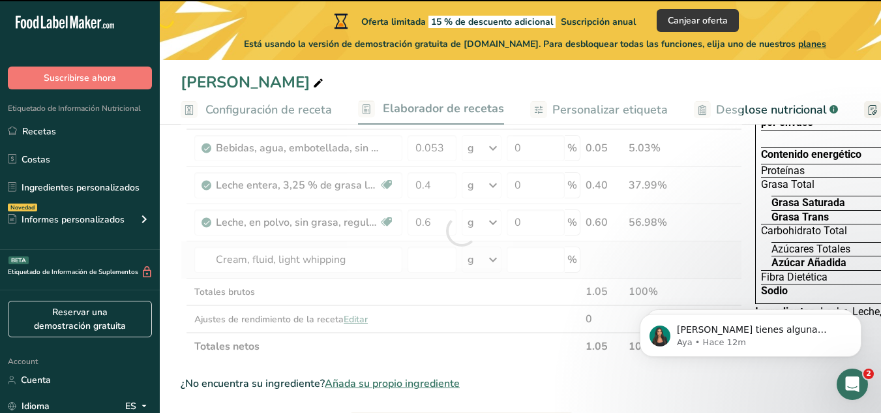
type input "0"
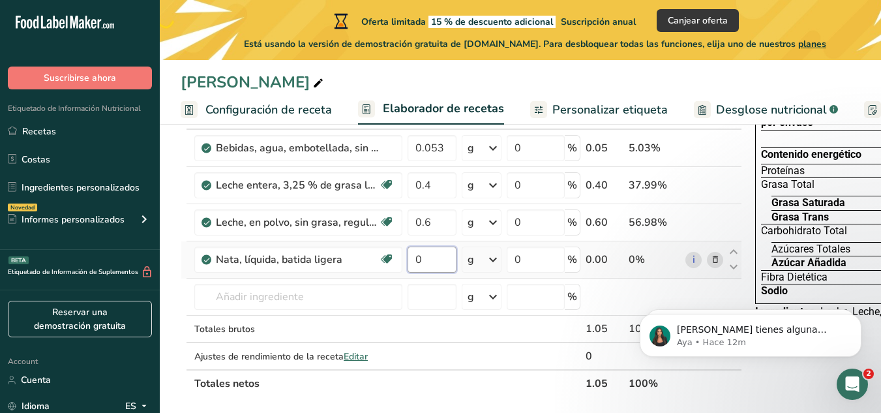
click at [432, 254] on input "0" at bounding box center [432, 260] width 49 height 26
type input "0.14"
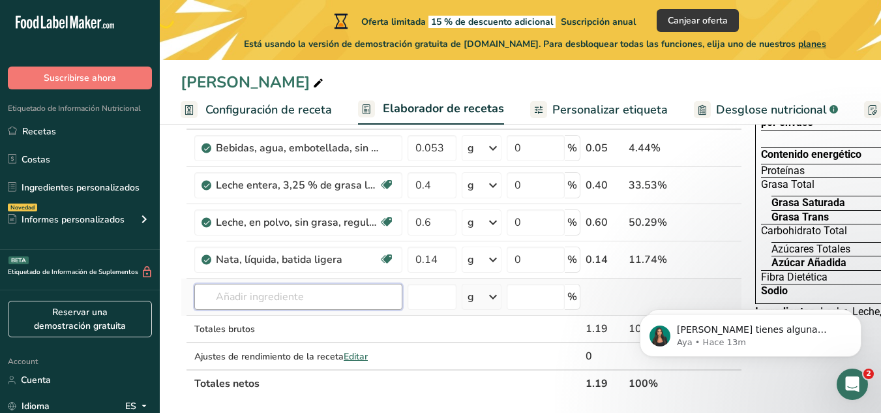
click at [322, 305] on div "Ingrediente * Cantidad * Unidad * Desperdicio * .a-a{fill:#347362;}.b-a{fill:#f…" at bounding box center [462, 250] width 562 height 296
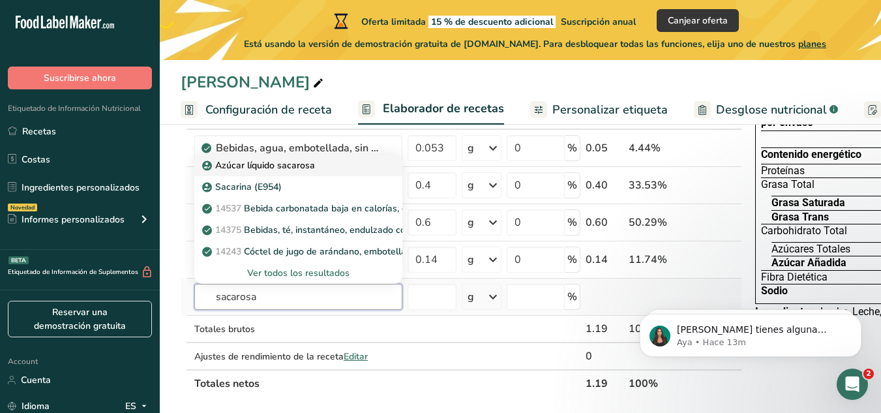
type input "sacarosa"
click at [273, 160] on p "Azúcar líquido sacarosa" at bounding box center [260, 166] width 110 height 14
type input "Liquid Sugar Sucrose"
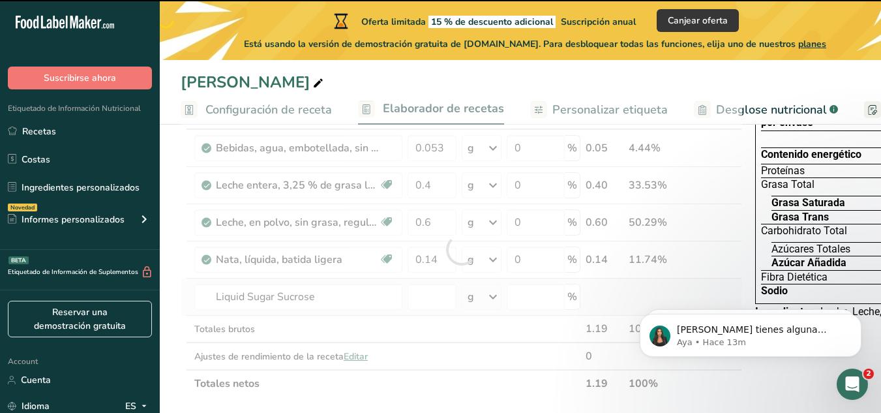
type input "0"
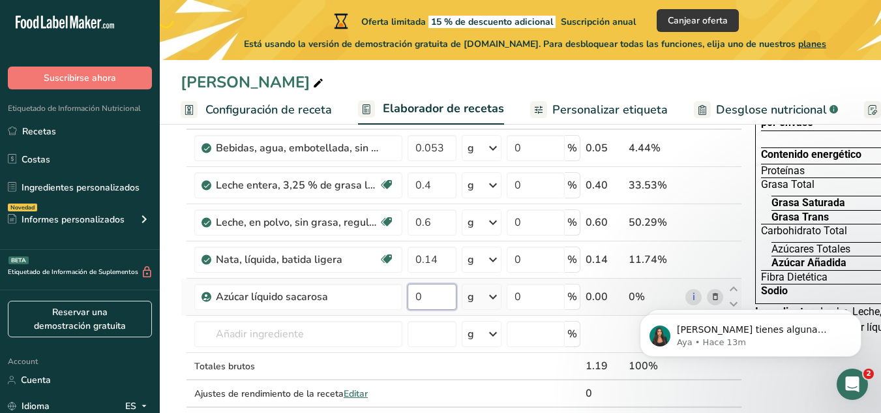
drag, startPoint x: 429, startPoint y: 297, endPoint x: 416, endPoint y: 297, distance: 13.0
click at [416, 297] on input "0" at bounding box center [432, 297] width 49 height 26
type input "10"
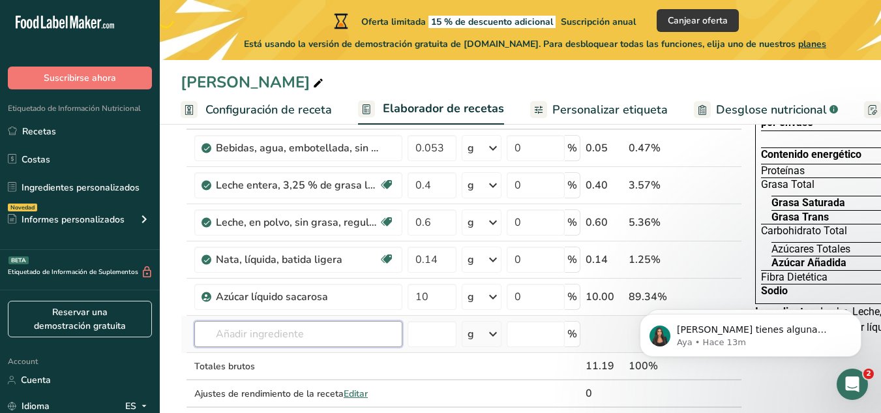
click at [305, 333] on div "Ingrediente * Cantidad * Unidad * Desperdicio * .a-a{fill:#347362;}.b-a{fill:#f…" at bounding box center [462, 268] width 562 height 333
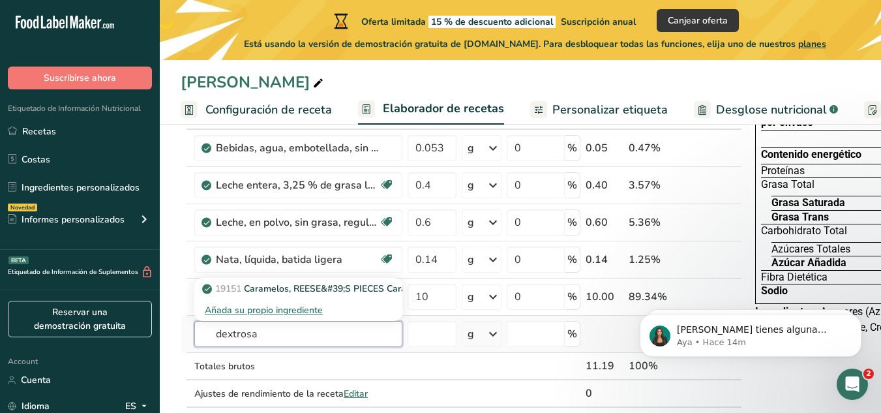
click at [305, 333] on input "dextrosa" at bounding box center [298, 334] width 208 height 26
click at [345, 337] on input "dextrosa" at bounding box center [298, 334] width 208 height 26
type input "dextrosa"
click at [307, 310] on div "Añada su propio ingrediente" at bounding box center [298, 310] width 187 height 14
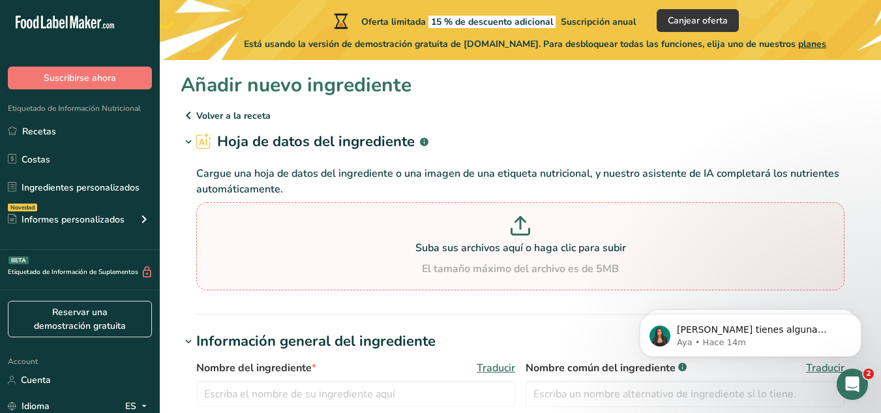
click at [527, 217] on icon at bounding box center [521, 226] width 20 height 20
click at [527, 217] on input "Suba sus archivos aquí o haga clic para subir El tamaño máximo del archivo es d…" at bounding box center [520, 246] width 649 height 88
click at [195, 110] on icon at bounding box center [189, 115] width 16 height 23
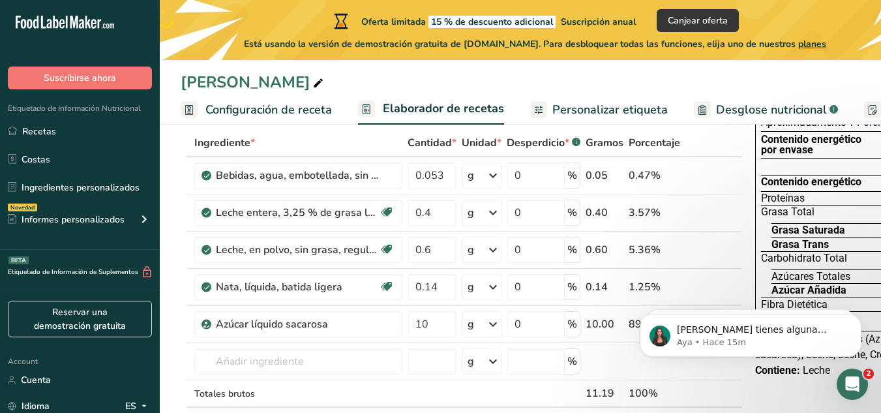
scroll to position [75, 0]
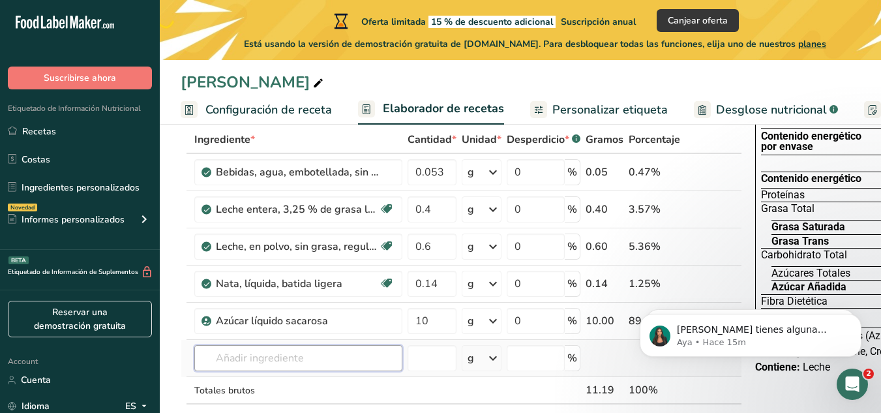
click at [319, 364] on input "text" at bounding box center [298, 358] width 208 height 26
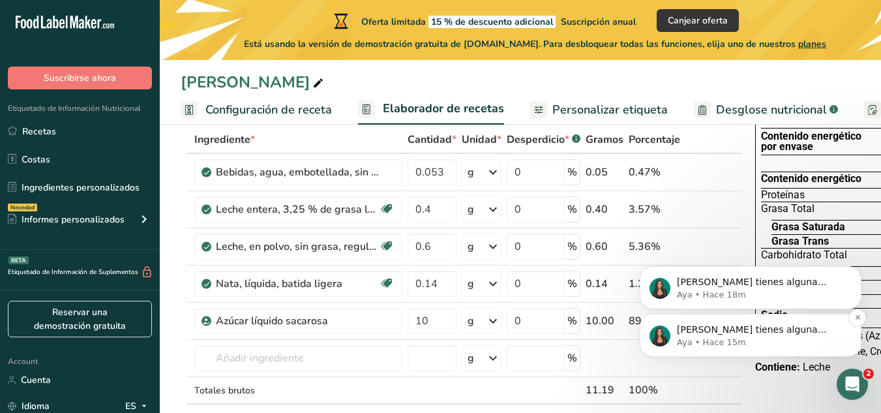
click at [738, 335] on p "[PERSON_NAME] tienes alguna pregunta no dudes en consultarnos. ¡Estamos aquí pa…" at bounding box center [761, 330] width 168 height 13
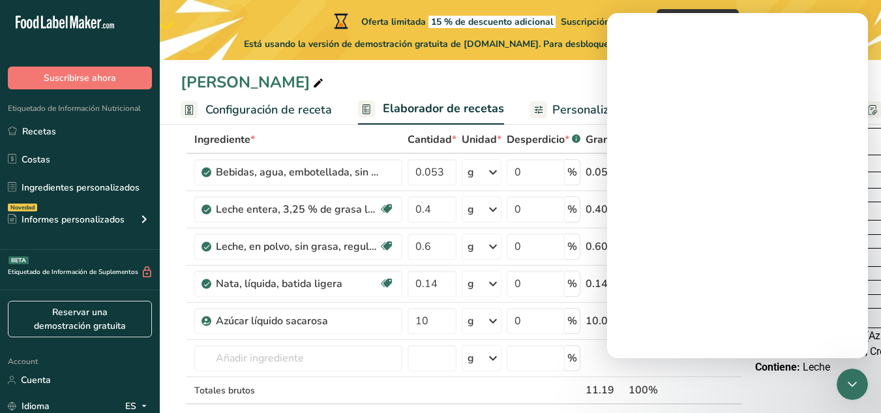
scroll to position [0, 0]
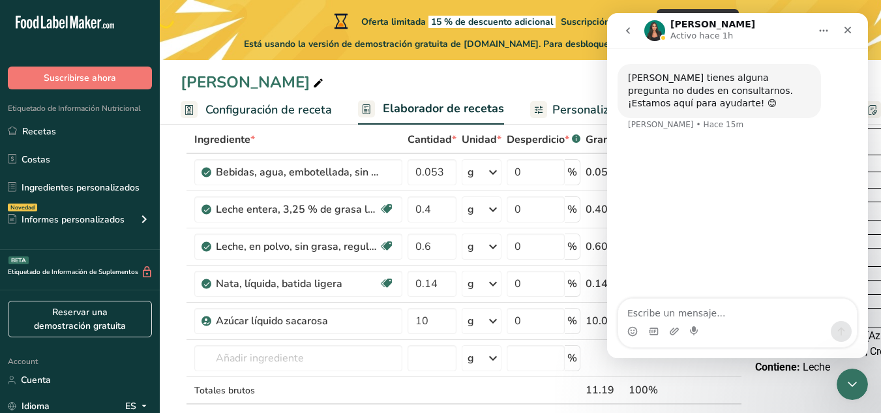
click at [725, 329] on div "Intercom Messenger" at bounding box center [738, 331] width 239 height 21
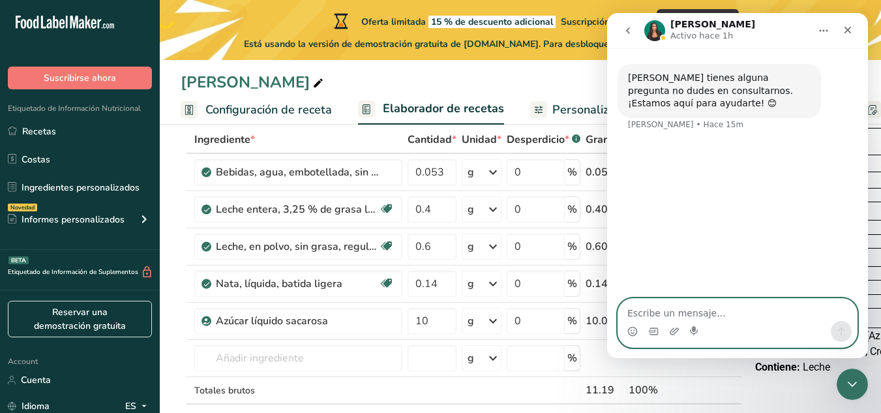
click at [713, 311] on textarea "Escribe un mensaje..." at bounding box center [738, 310] width 239 height 22
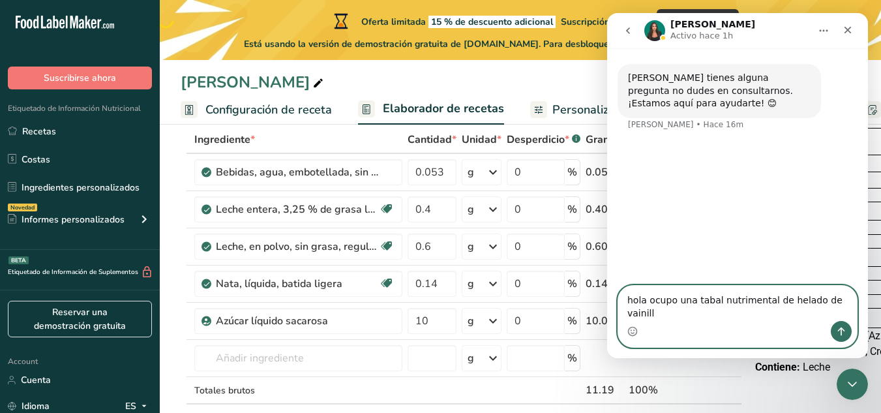
type textarea "hola ocupo una tabal nutrimental de helado de vainilla"
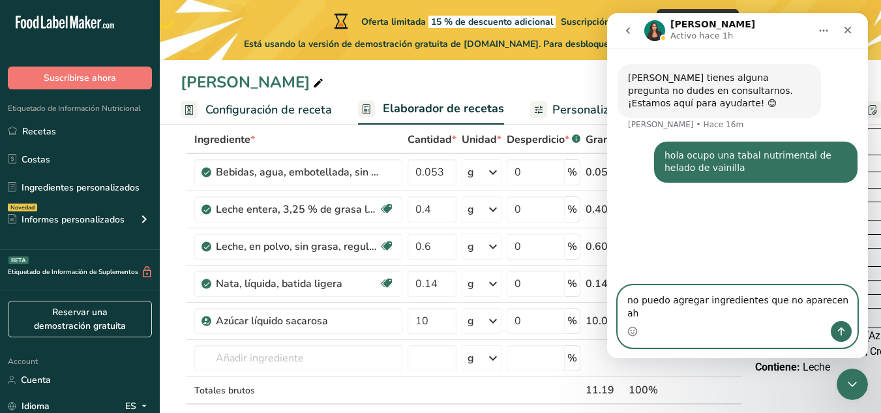
type textarea "no puedo agregar ingredientes que no aparecen ahi"
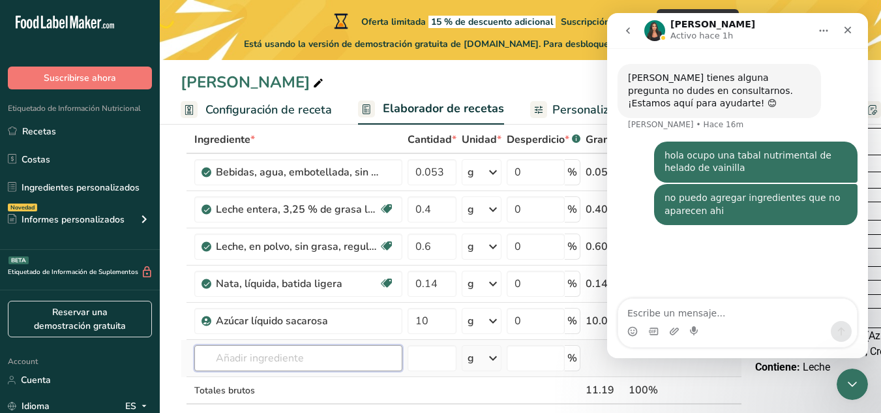
click at [271, 367] on input "text" at bounding box center [298, 358] width 208 height 26
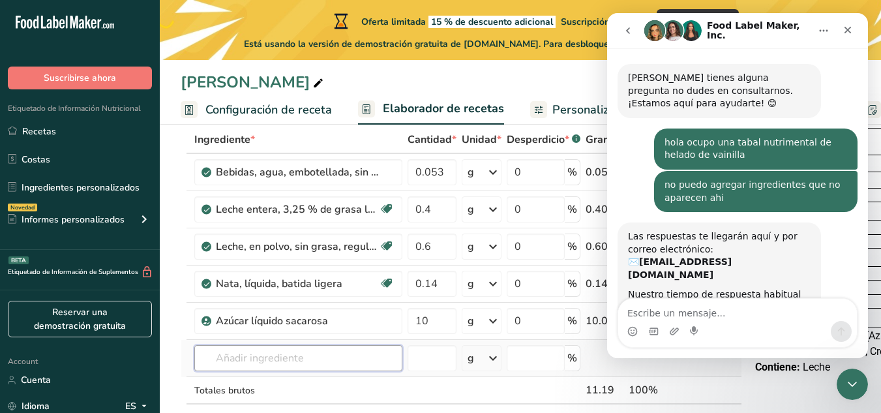
scroll to position [74, 0]
